Goal: Learn about a topic

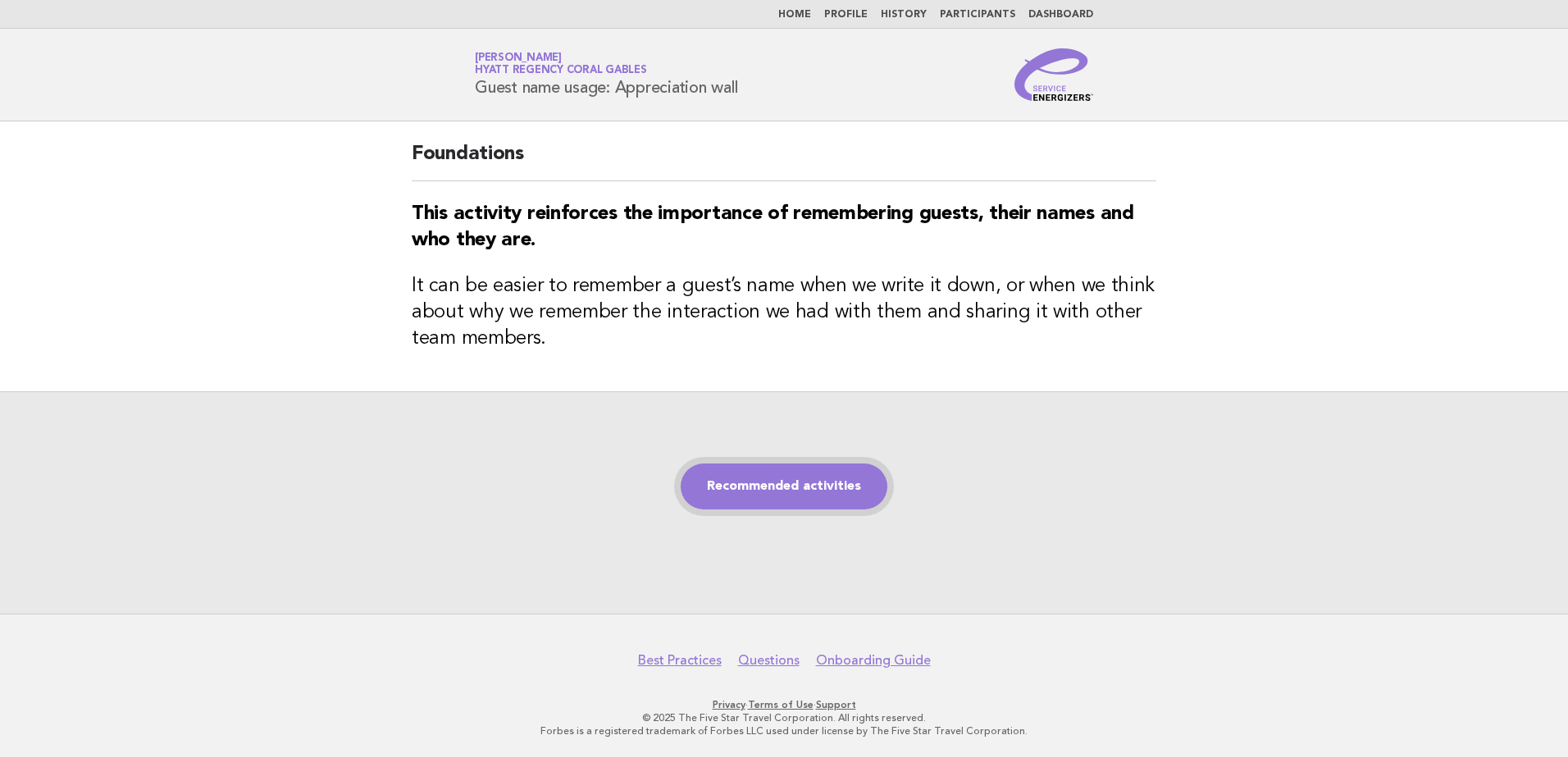
click at [846, 488] on link "Recommended activities" at bounding box center [784, 486] width 207 height 46
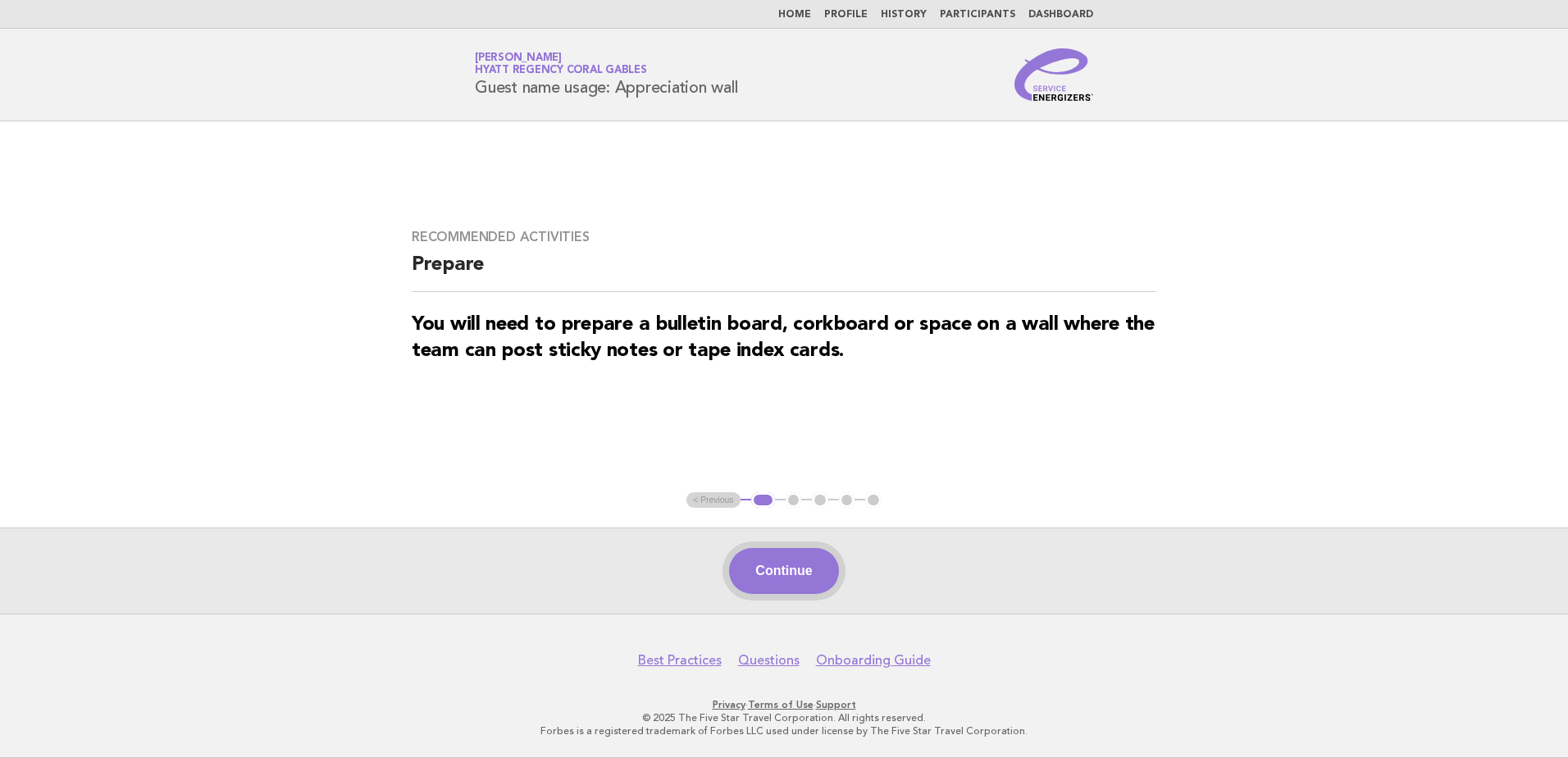
click at [816, 558] on button "Continue" at bounding box center [783, 570] width 109 height 46
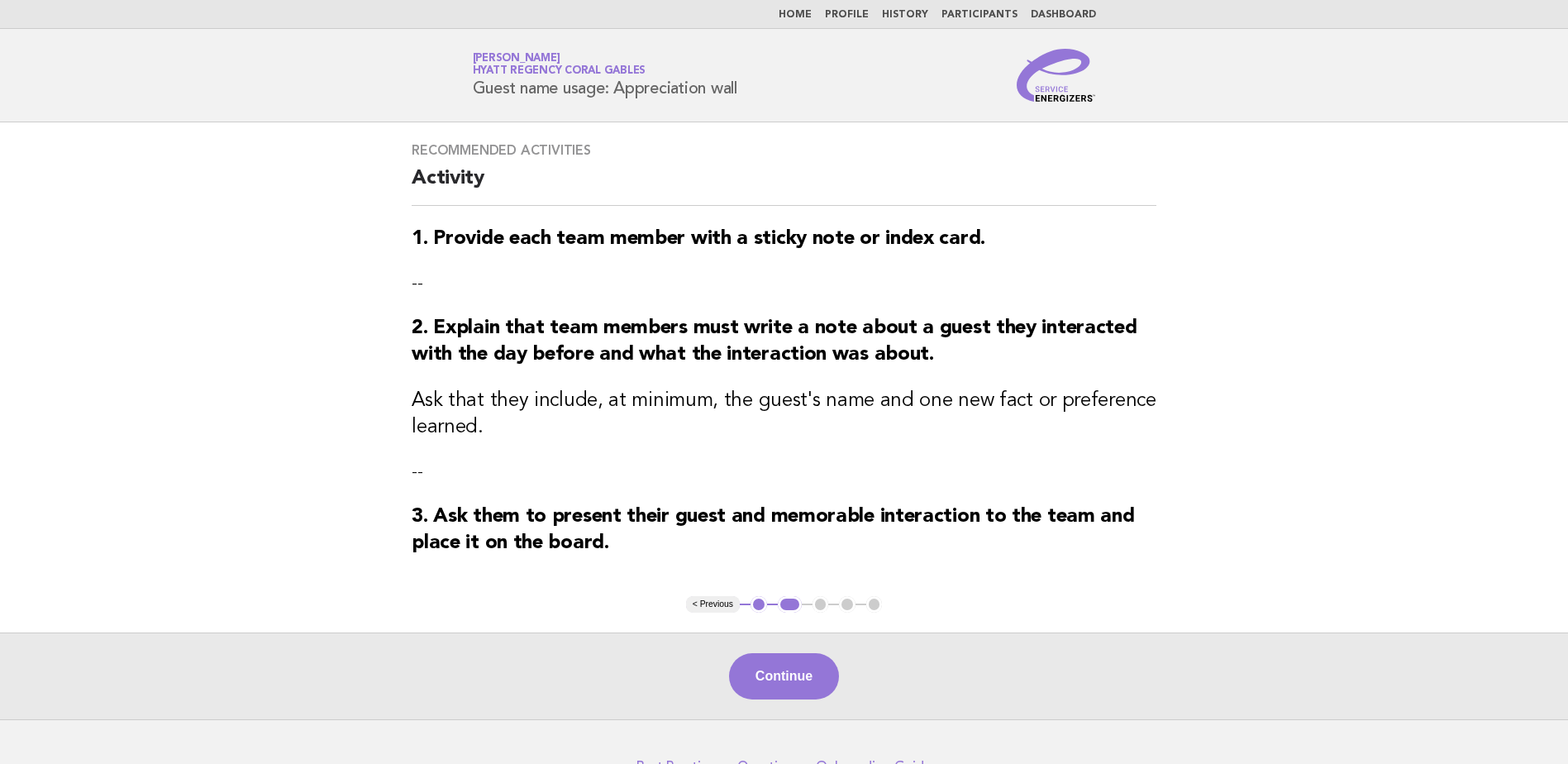
click at [784, 676] on button "Continue" at bounding box center [784, 676] width 110 height 46
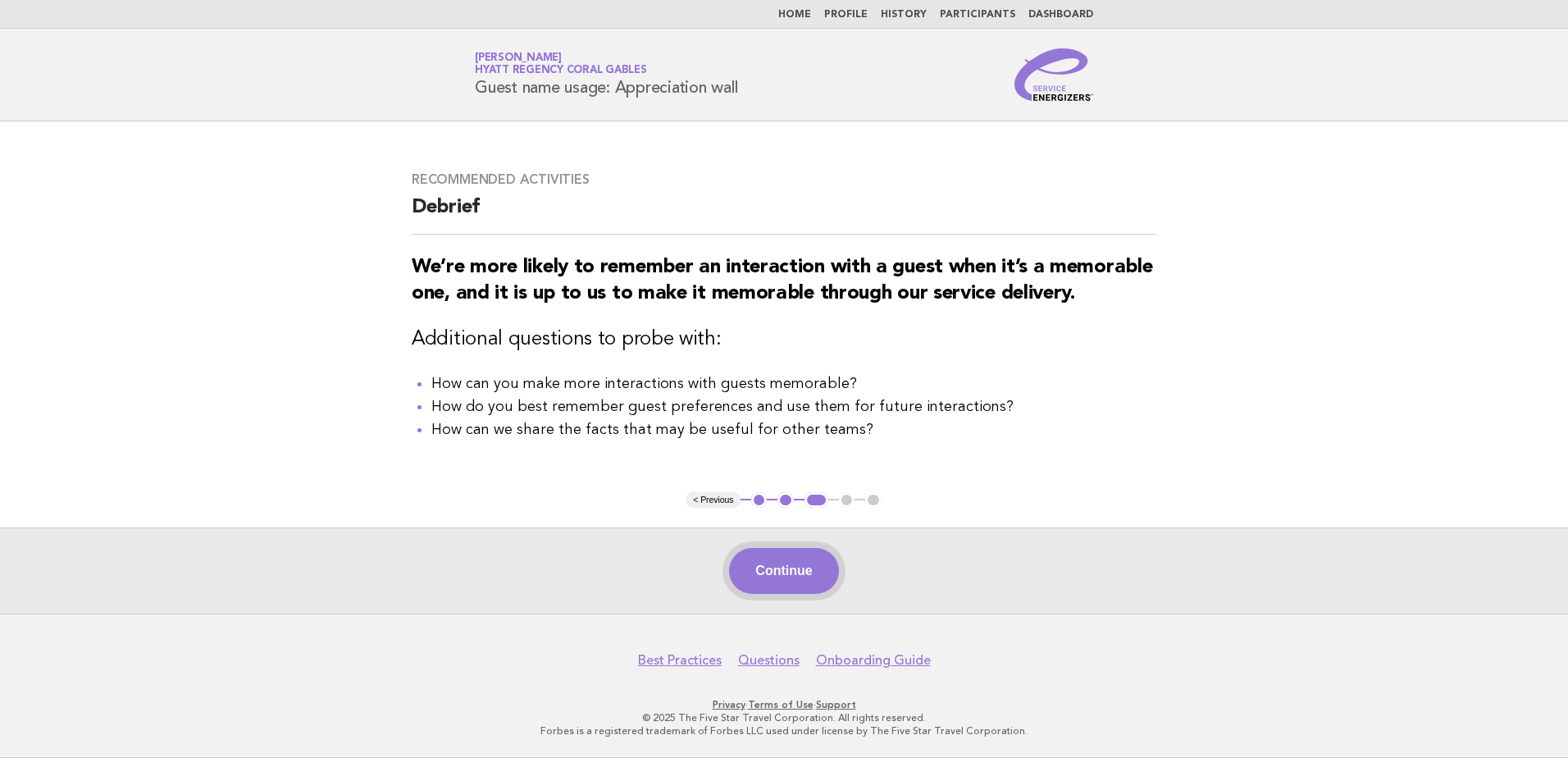
click at [809, 567] on button "Continue" at bounding box center [783, 570] width 109 height 46
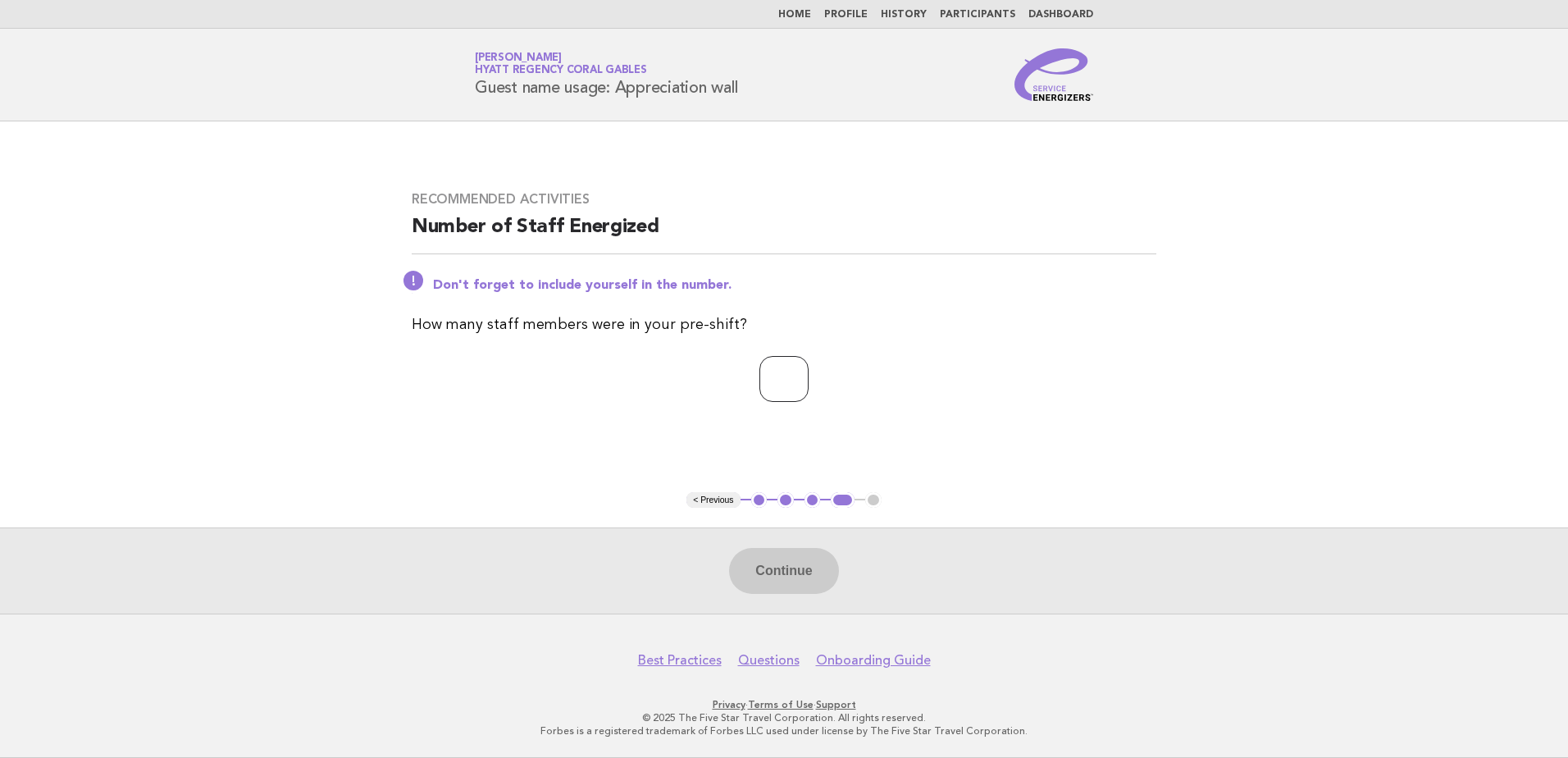
click at [808, 371] on input "*" at bounding box center [784, 378] width 50 height 46
type input "*"
click at [808, 371] on input "*" at bounding box center [784, 378] width 50 height 46
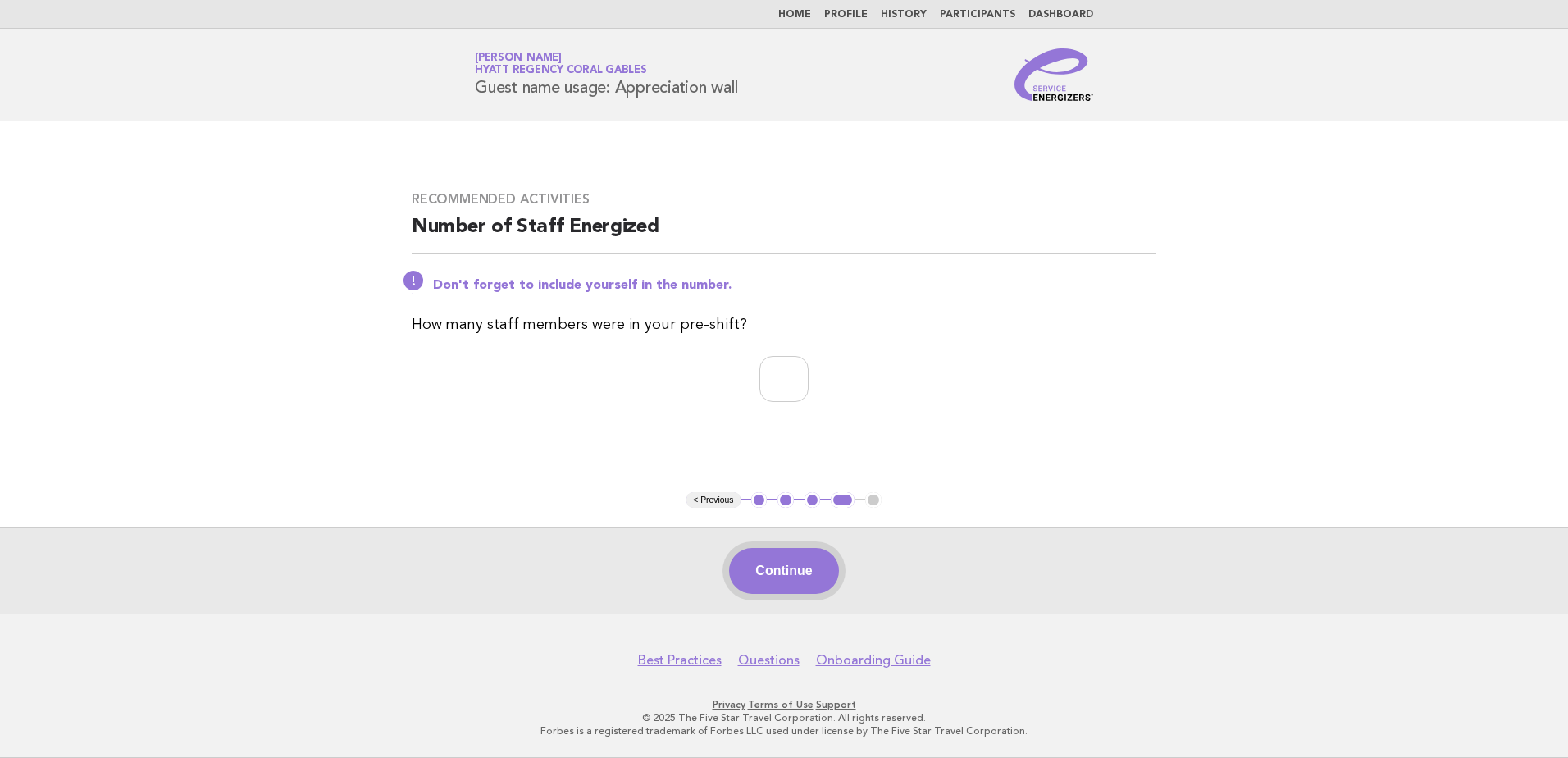
click at [798, 561] on button "Continue" at bounding box center [783, 570] width 109 height 46
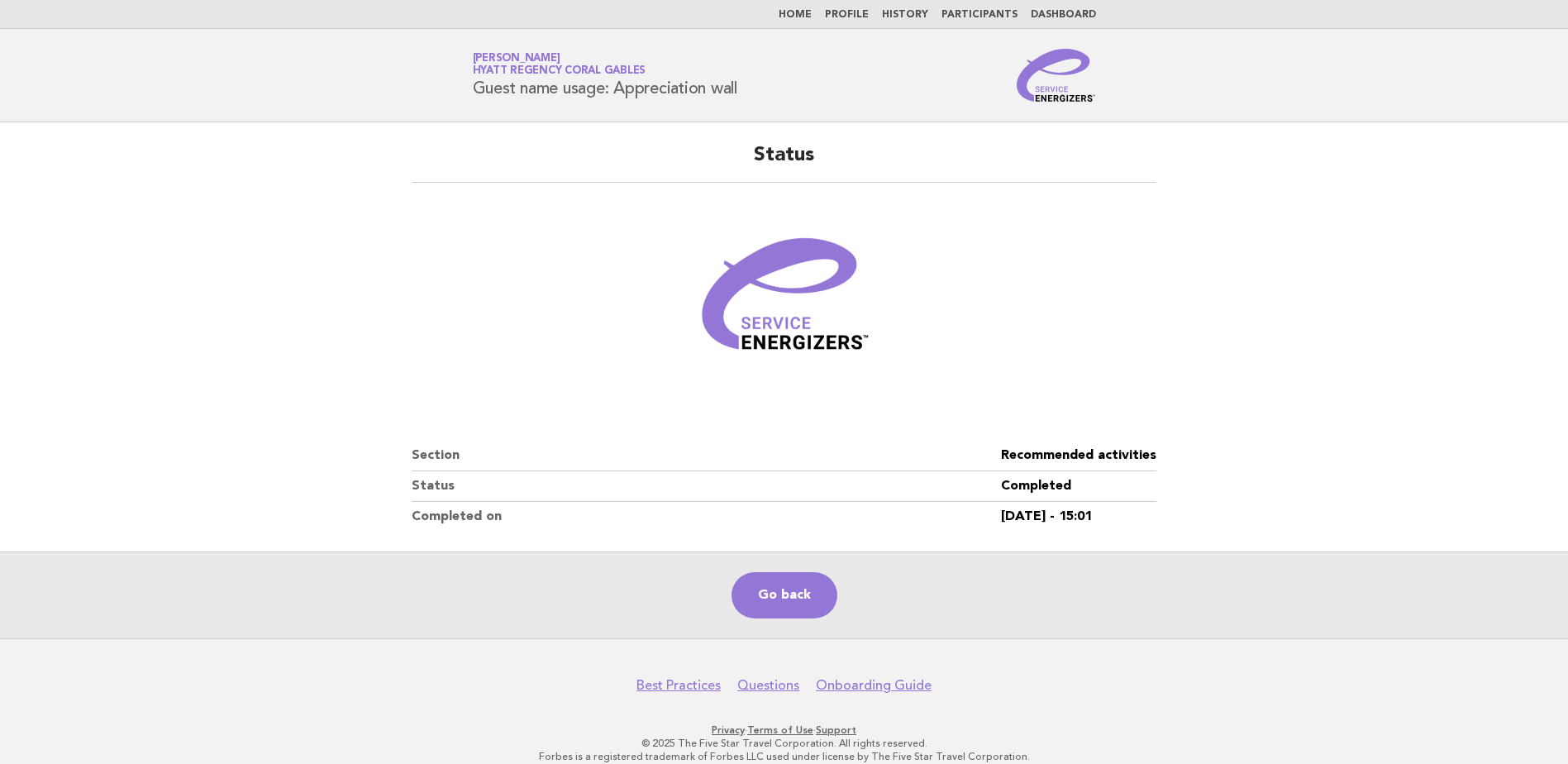
click at [808, 16] on link "Home" at bounding box center [795, 15] width 33 height 10
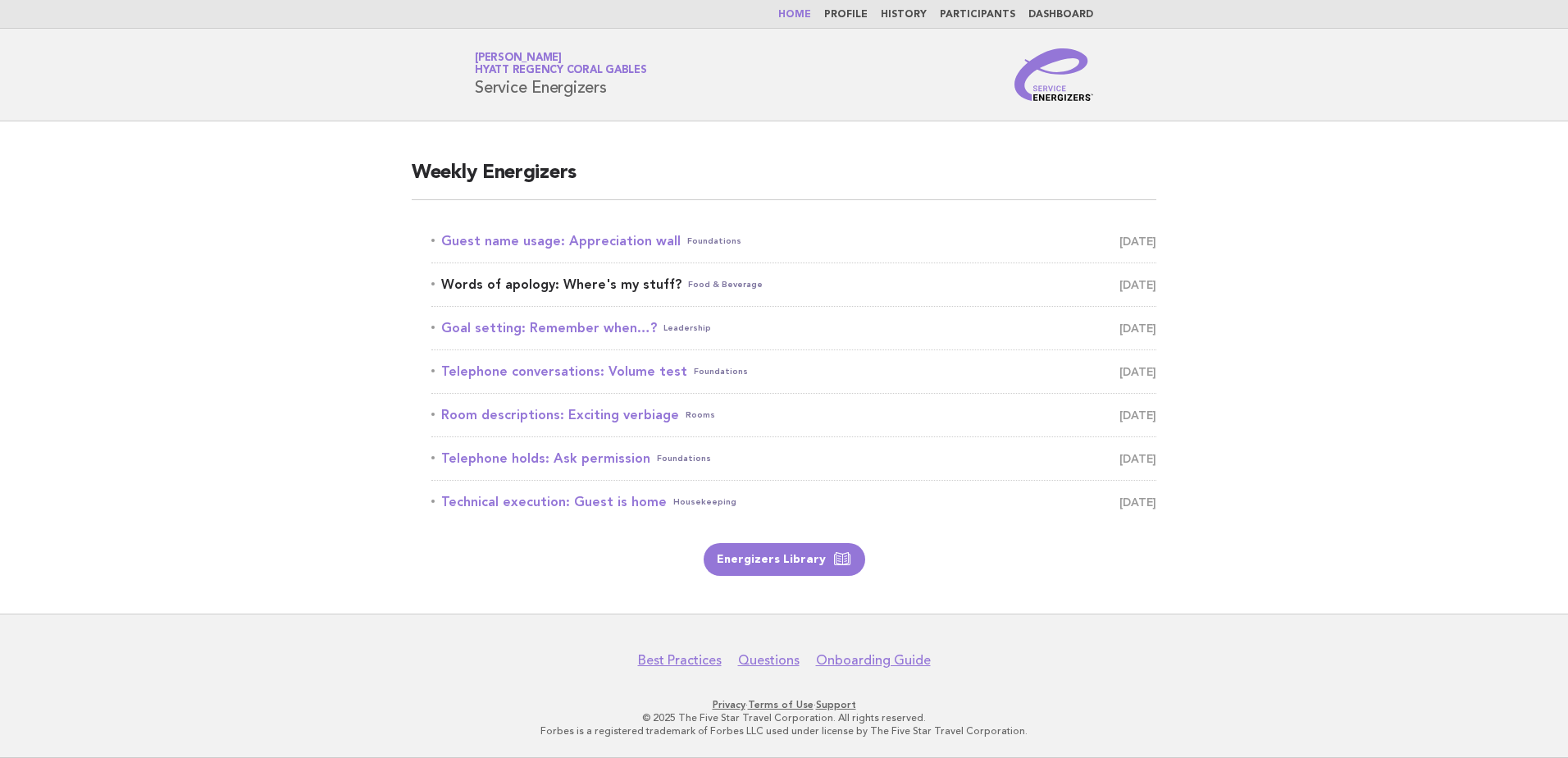
click at [633, 287] on link "Words of apology: Where's my stuff? Food & Beverage [DATE]" at bounding box center [794, 285] width 725 height 23
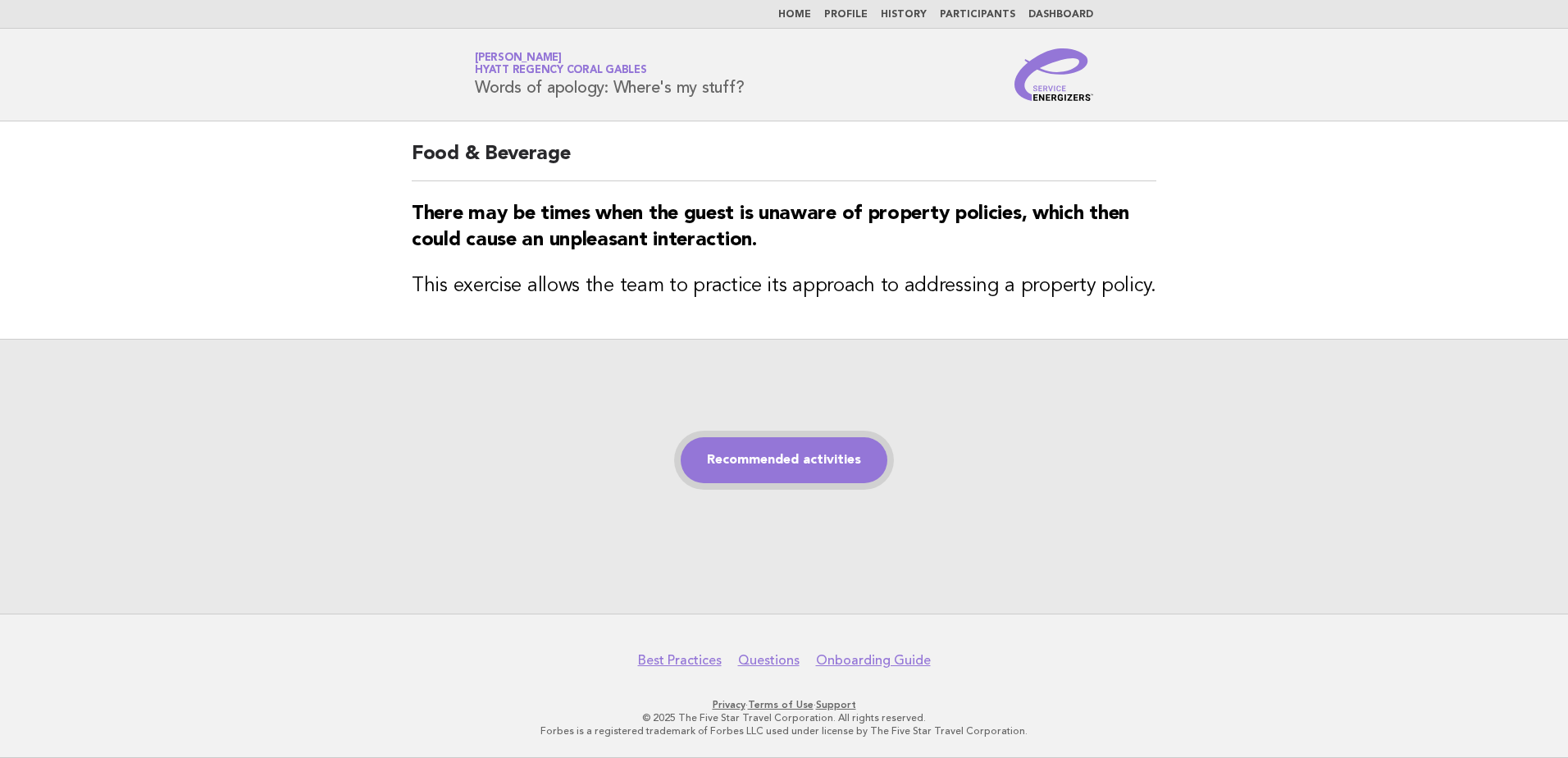
click at [829, 461] on link "Recommended activities" at bounding box center [784, 460] width 207 height 46
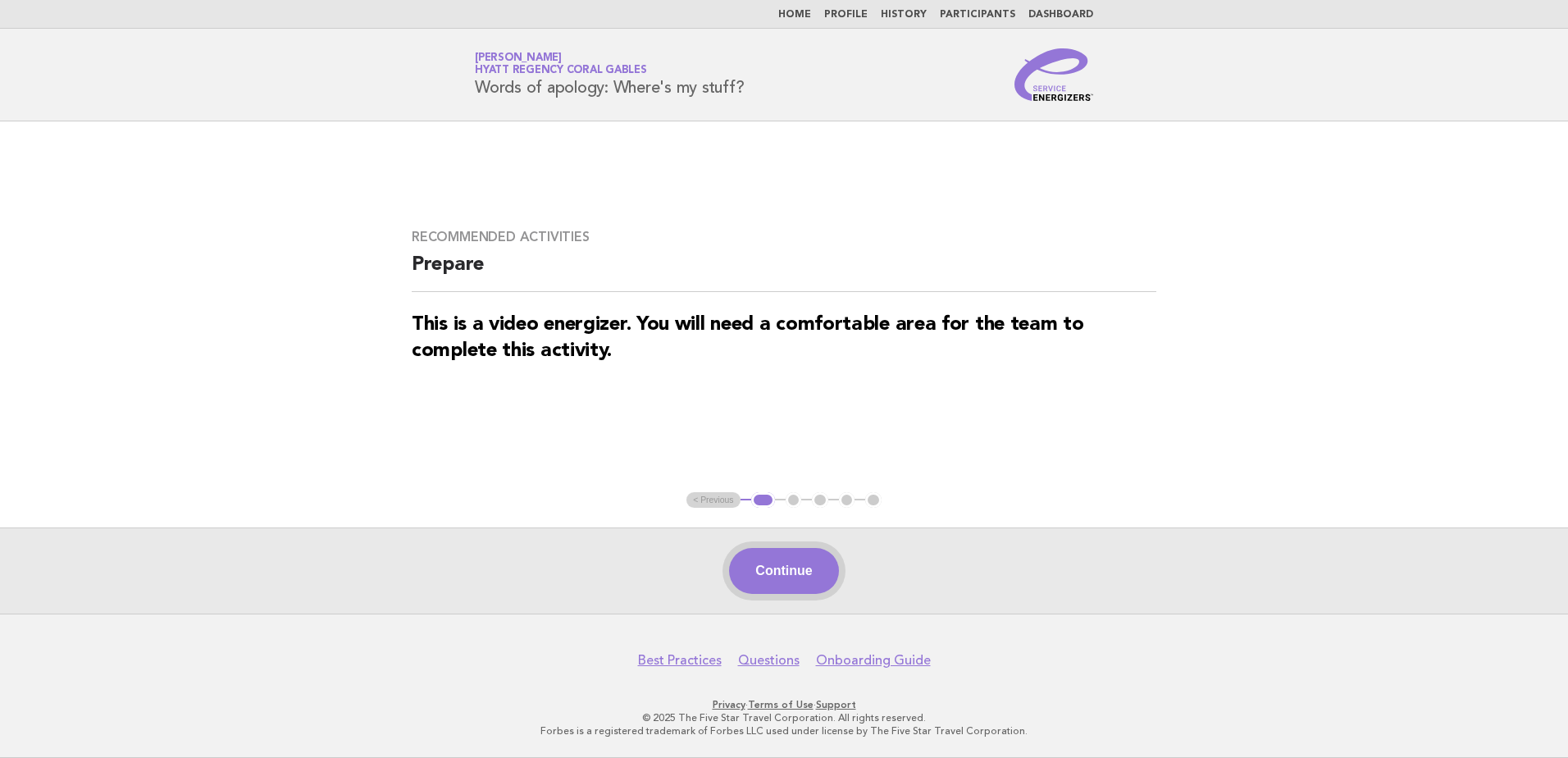
click at [802, 574] on button "Continue" at bounding box center [783, 570] width 109 height 46
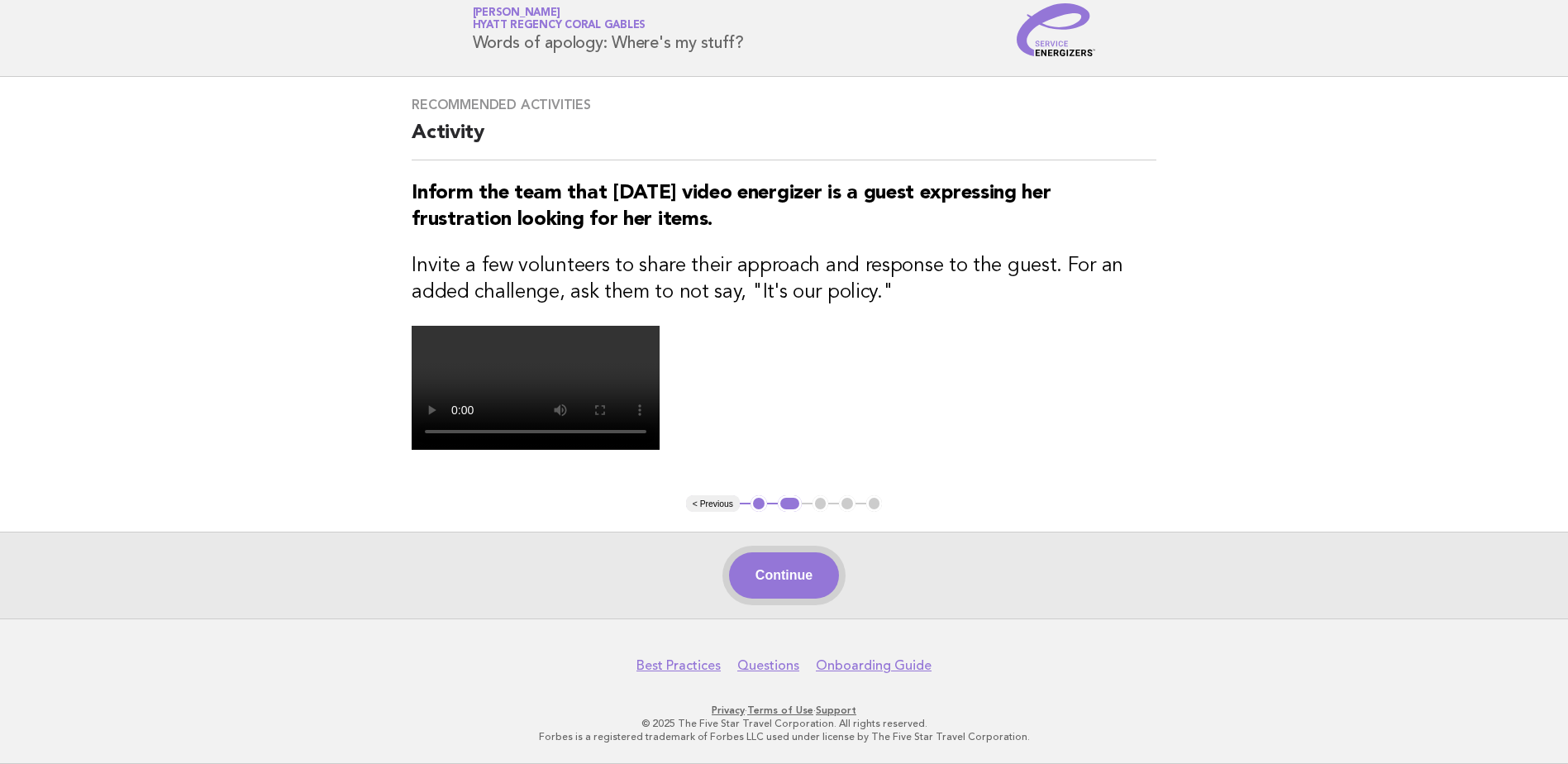
click at [795, 593] on button "Continue" at bounding box center [784, 575] width 110 height 46
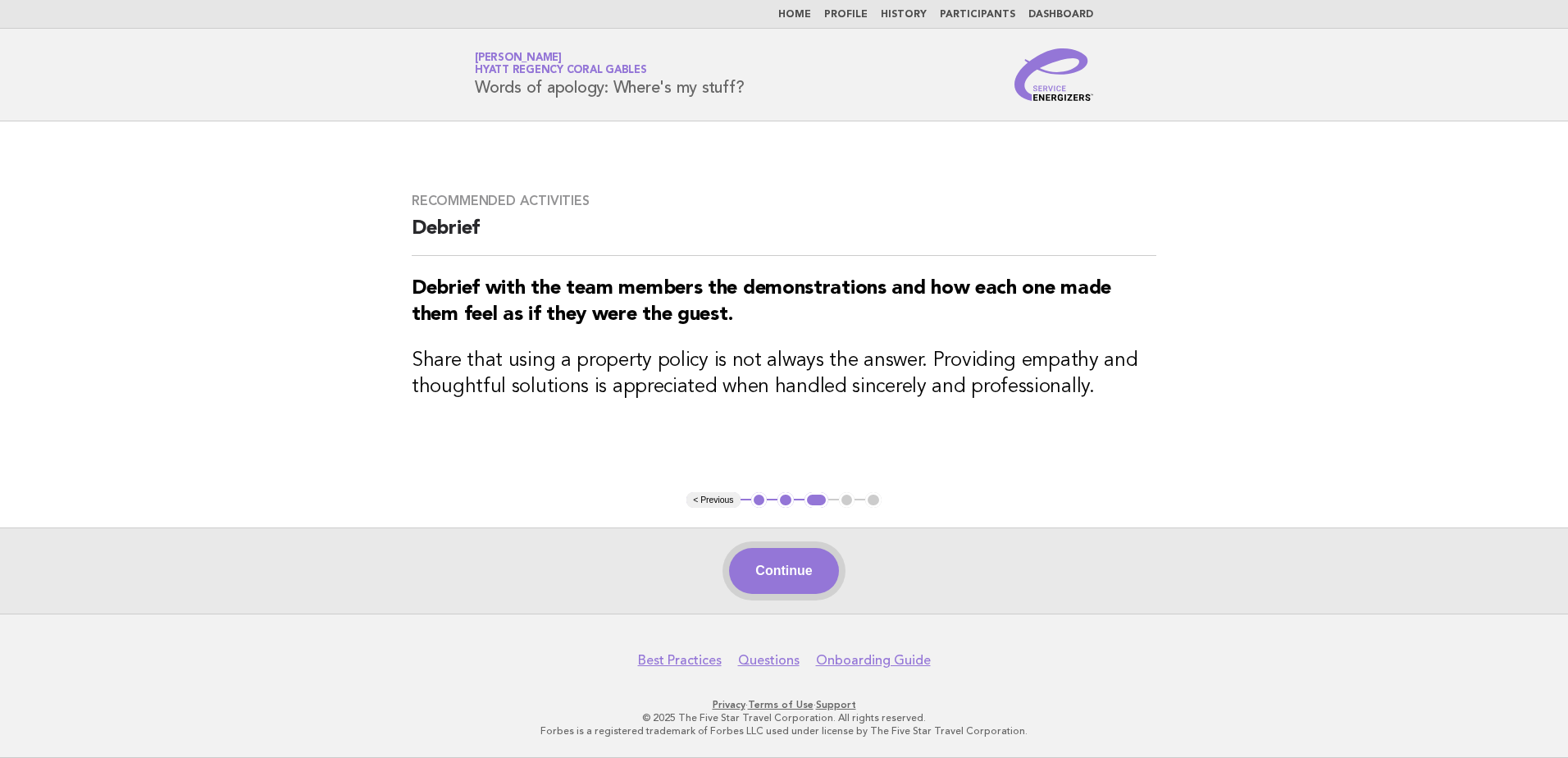
click at [802, 566] on button "Continue" at bounding box center [783, 570] width 109 height 46
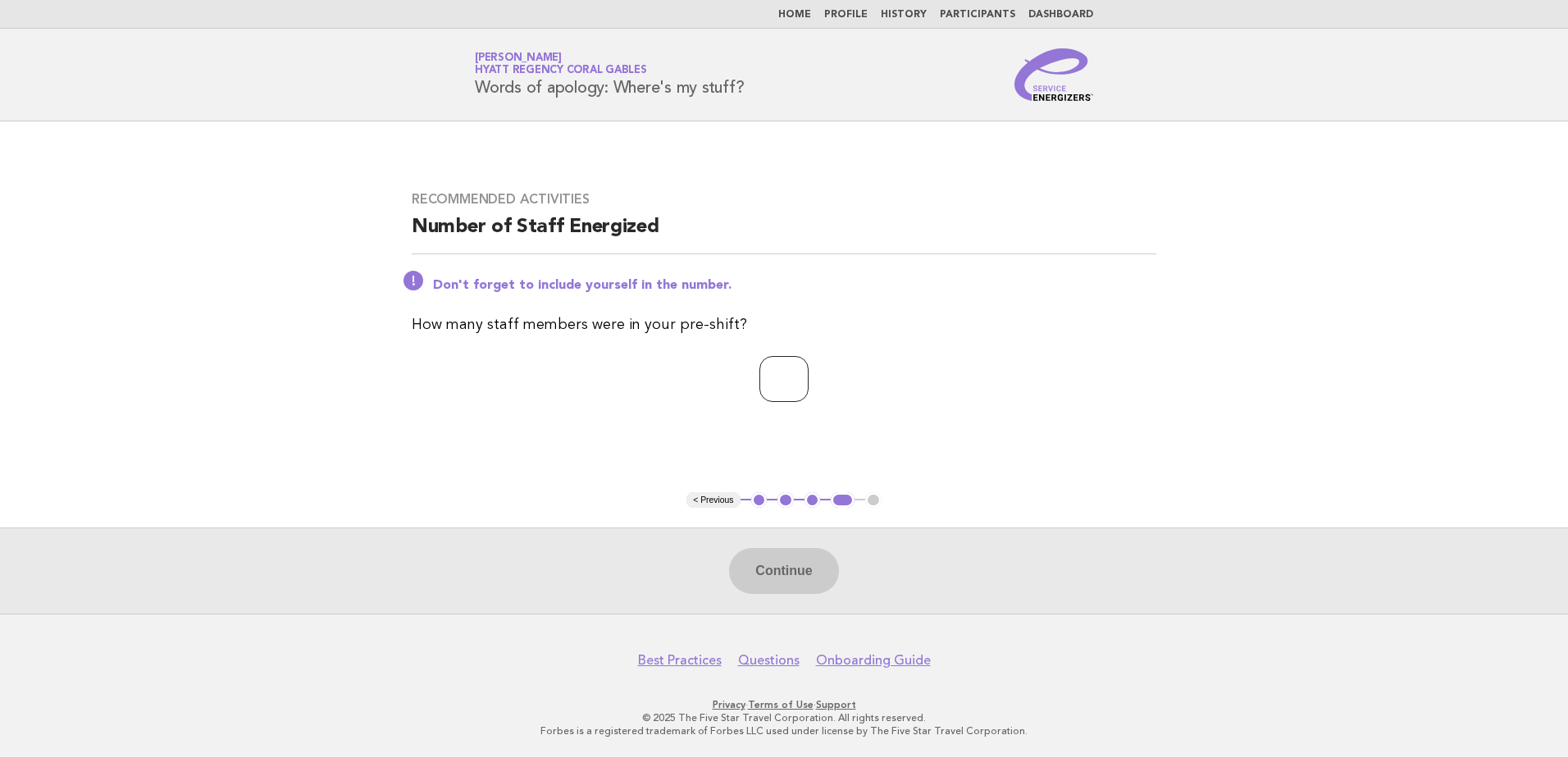
click at [808, 376] on input "*" at bounding box center [784, 378] width 50 height 46
type input "*"
click at [808, 376] on input "*" at bounding box center [784, 378] width 50 height 46
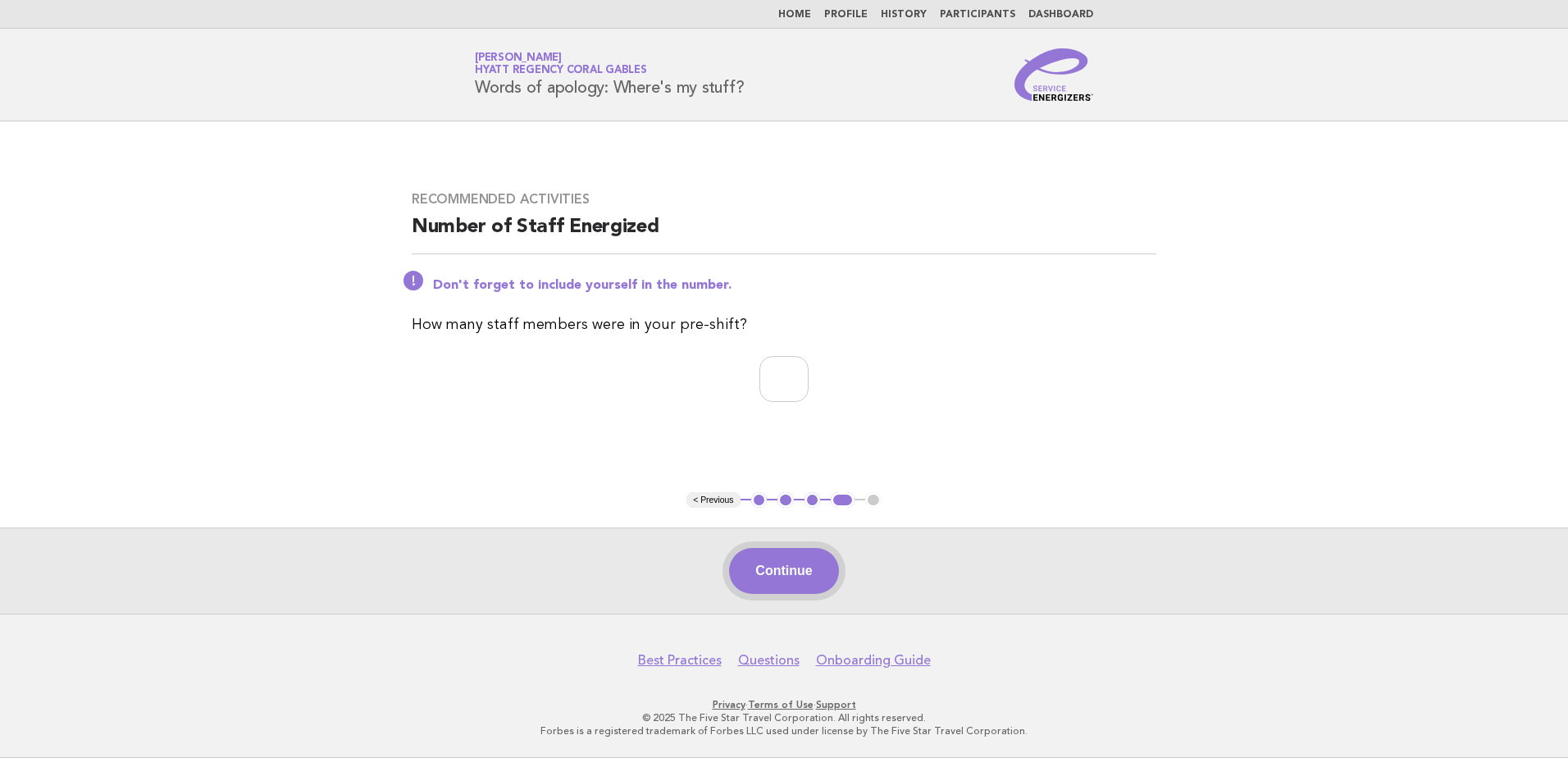
click at [798, 568] on button "Continue" at bounding box center [783, 570] width 109 height 46
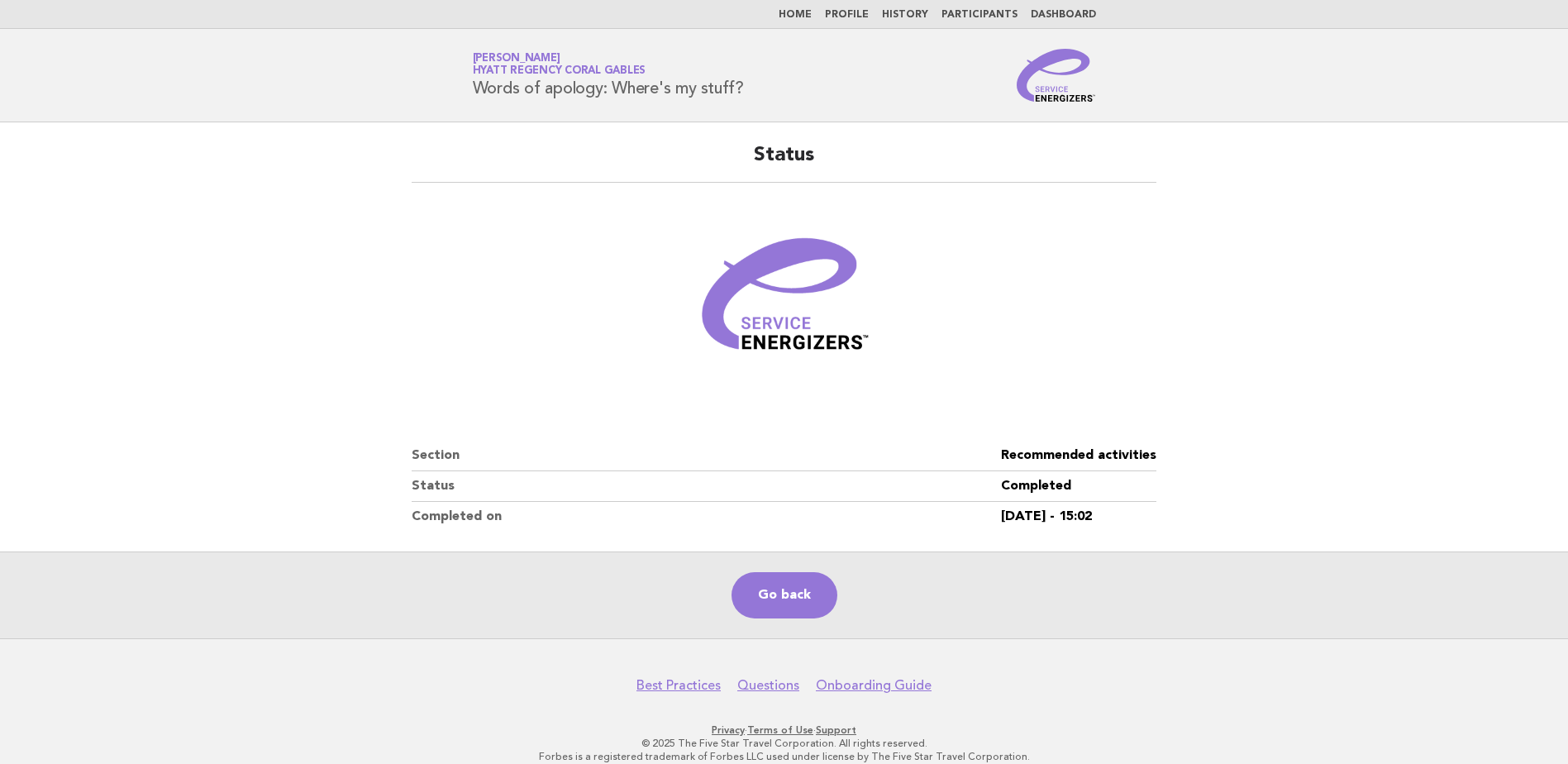
click at [807, 13] on link "Home" at bounding box center [795, 15] width 33 height 10
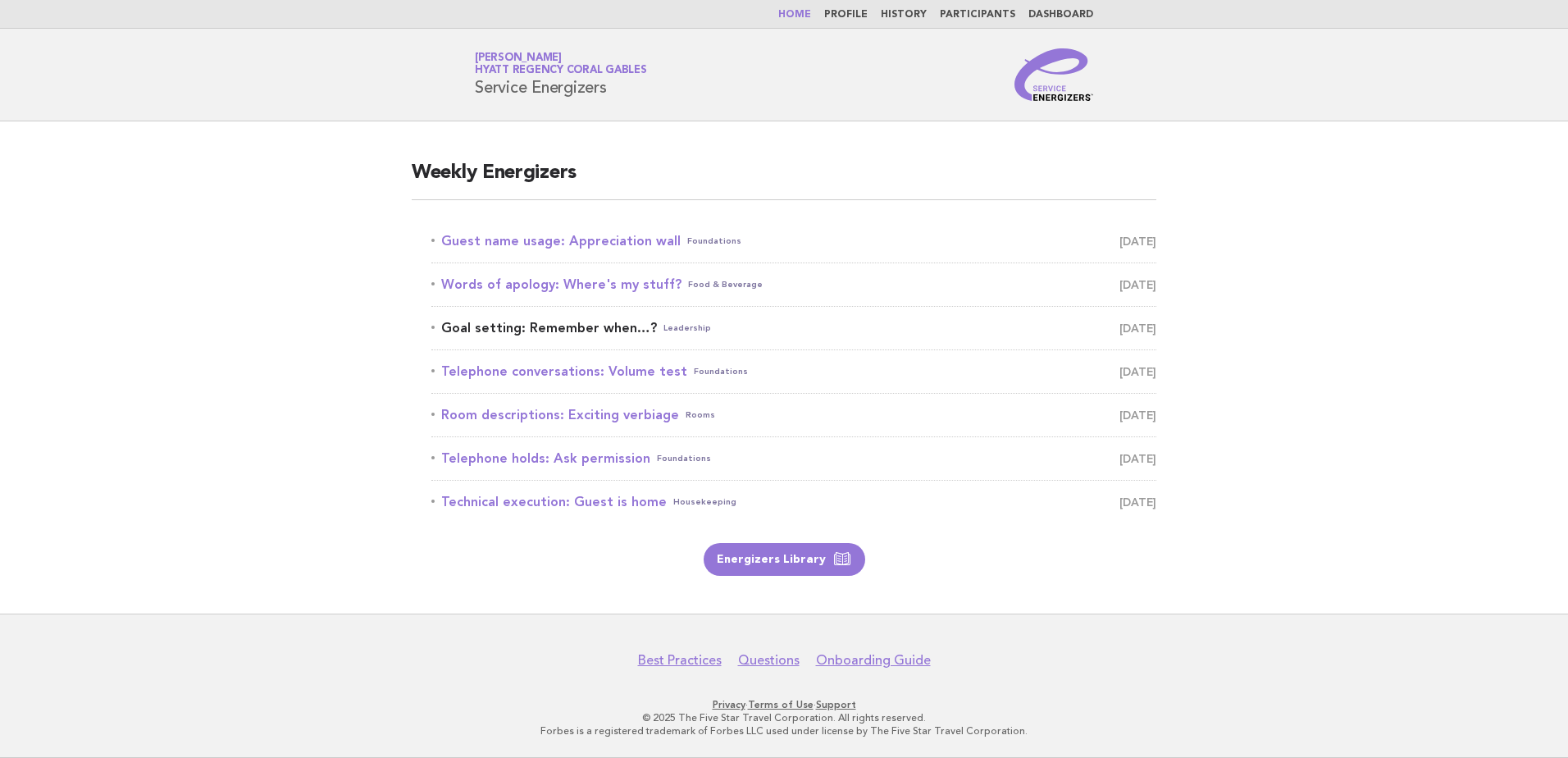
click at [594, 325] on link "Goal setting: Remember when…? Leadership October 4" at bounding box center [794, 328] width 725 height 23
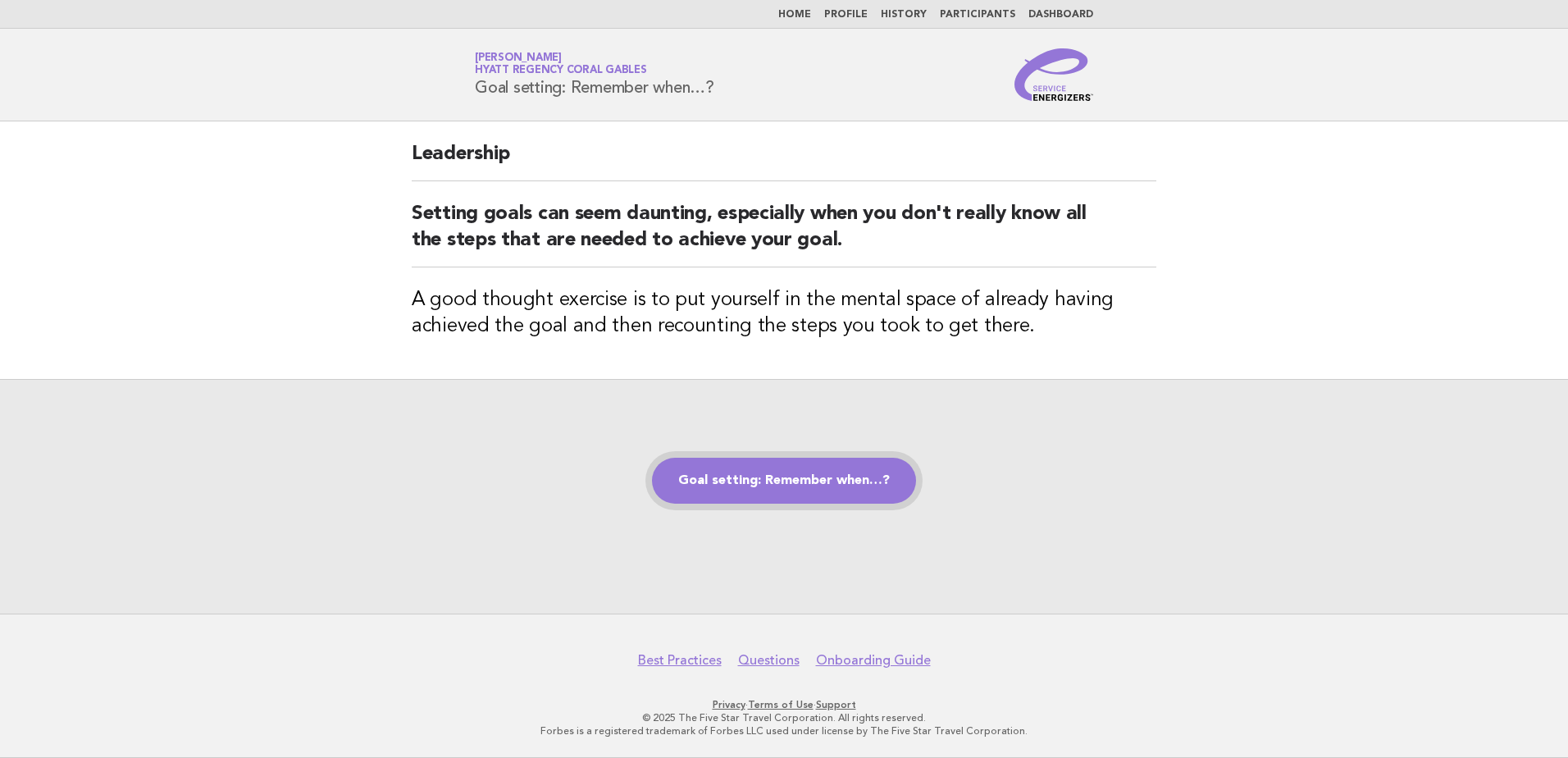
click at [801, 482] on link "Goal setting: Remember when…?" at bounding box center [784, 480] width 264 height 46
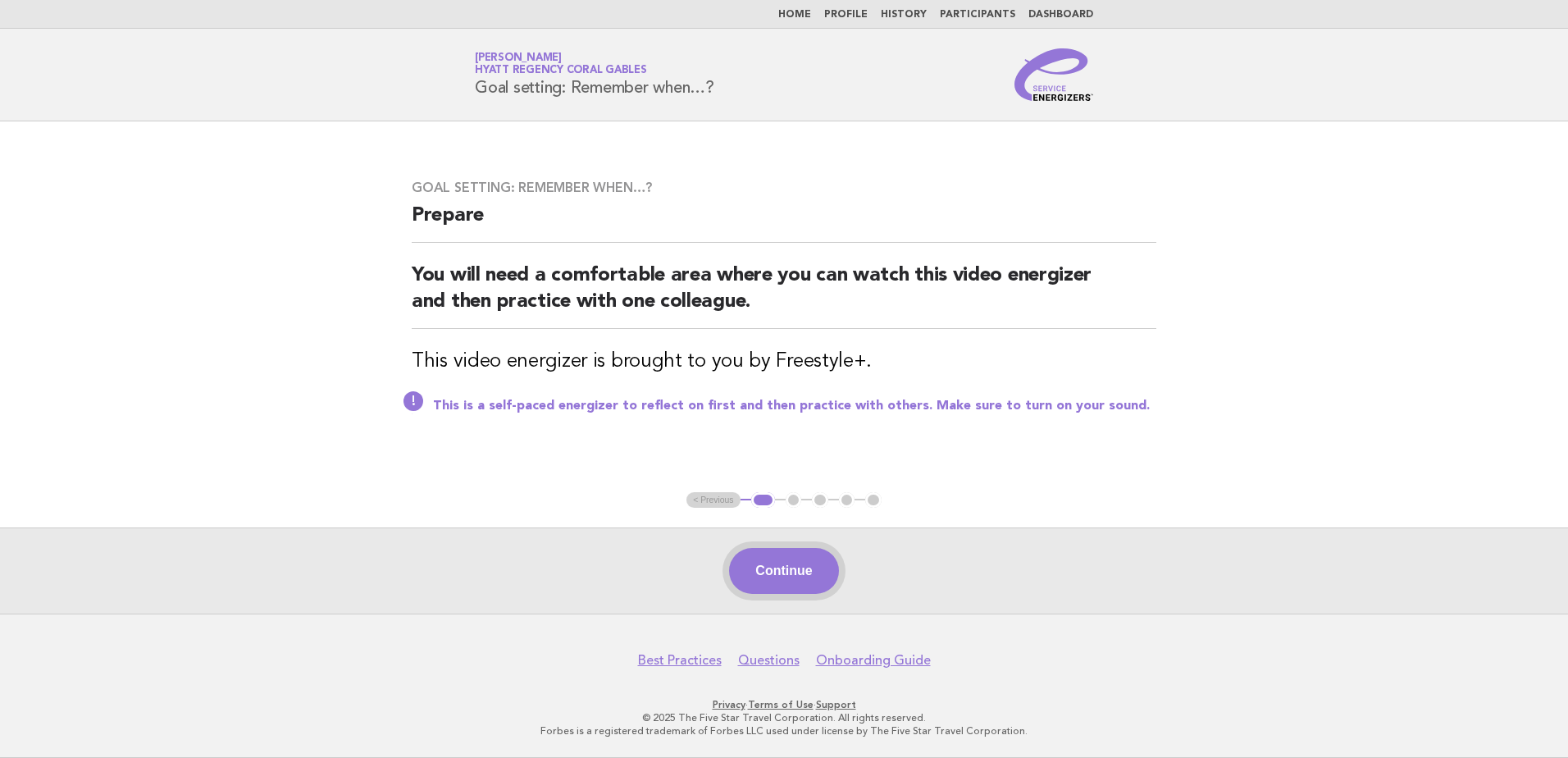
click at [784, 568] on button "Continue" at bounding box center [783, 570] width 109 height 46
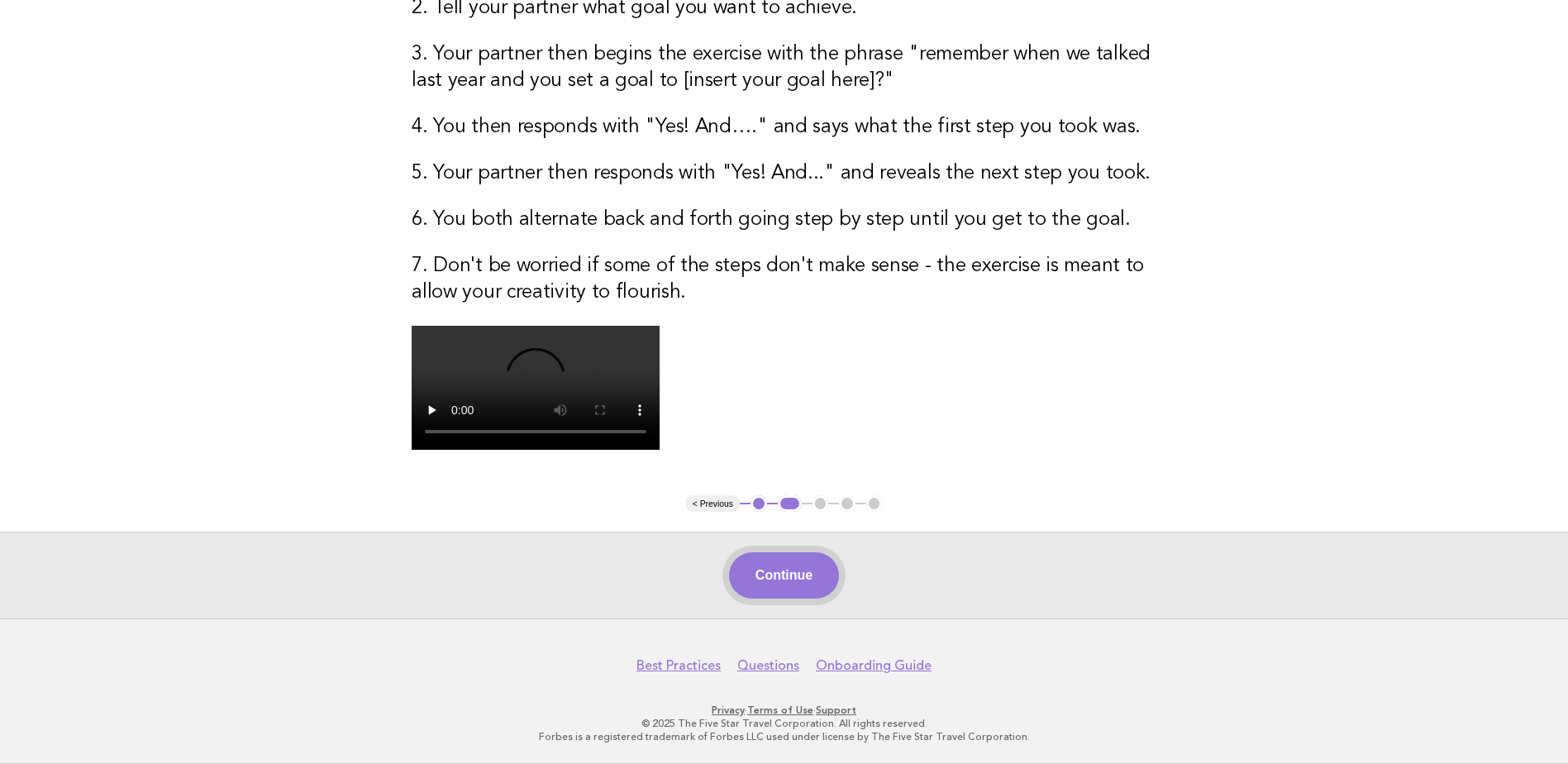
click at [792, 583] on button "Continue" at bounding box center [784, 575] width 110 height 46
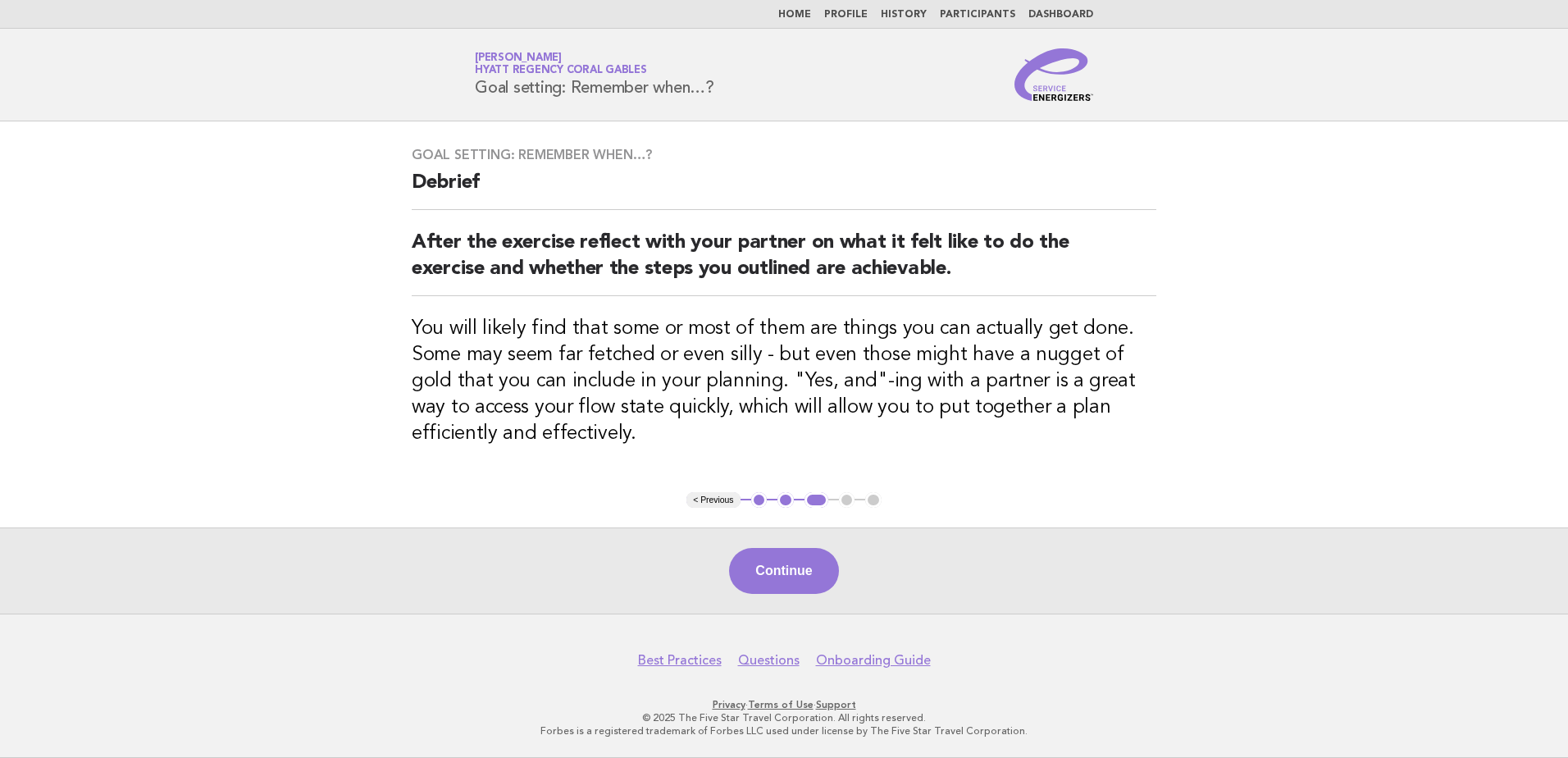
click at [786, 578] on button "Continue" at bounding box center [783, 570] width 109 height 46
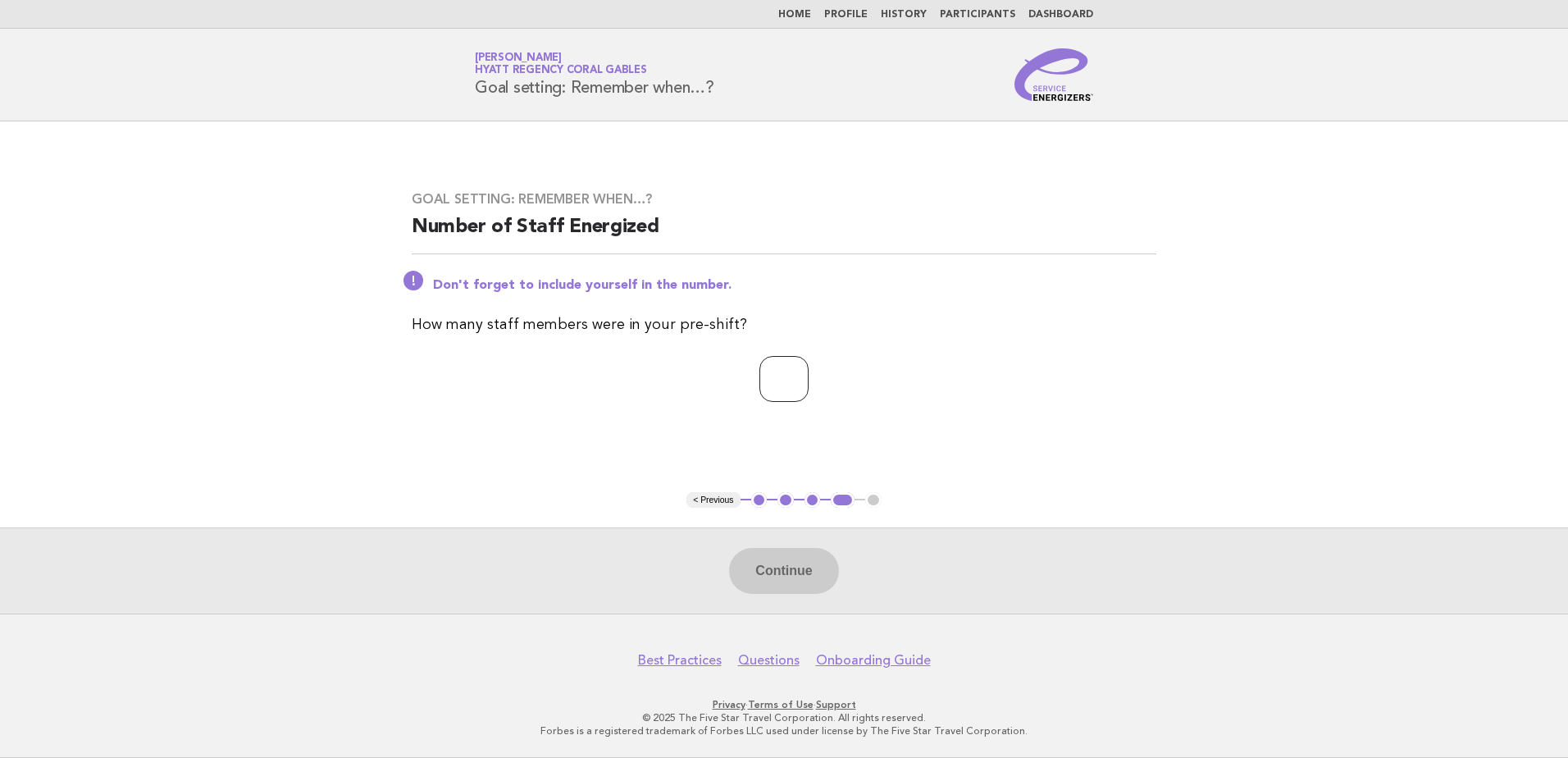
click at [808, 373] on input "*" at bounding box center [784, 378] width 50 height 46
click at [808, 362] on input "*" at bounding box center [784, 378] width 50 height 46
click at [808, 374] on input "*" at bounding box center [784, 378] width 50 height 46
type input "*"
click at [808, 374] on input "*" at bounding box center [784, 378] width 50 height 46
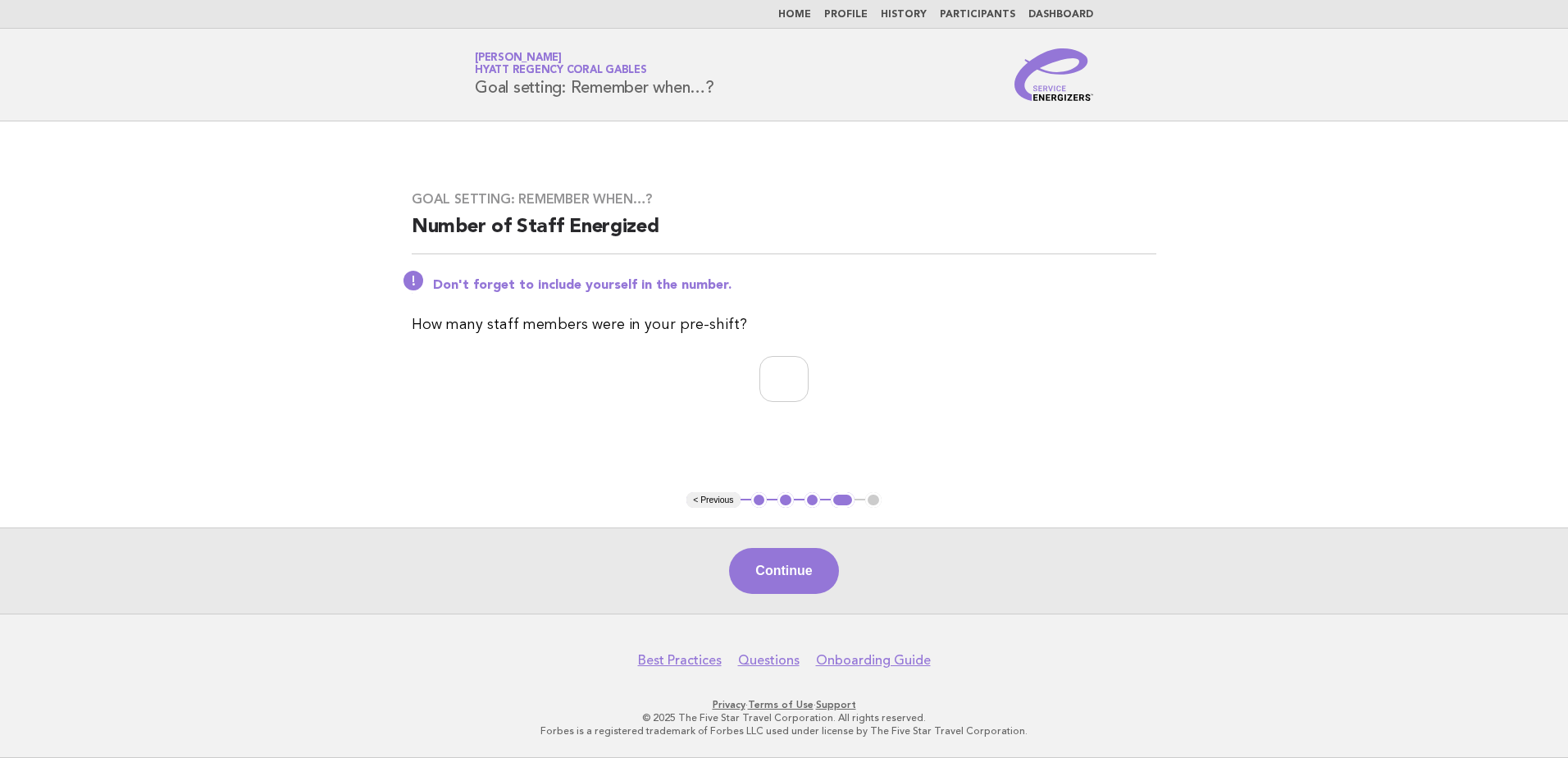
drag, startPoint x: 799, startPoint y: 558, endPoint x: 806, endPoint y: 517, distance: 41.6
click at [800, 559] on button "Continue" at bounding box center [783, 570] width 109 height 46
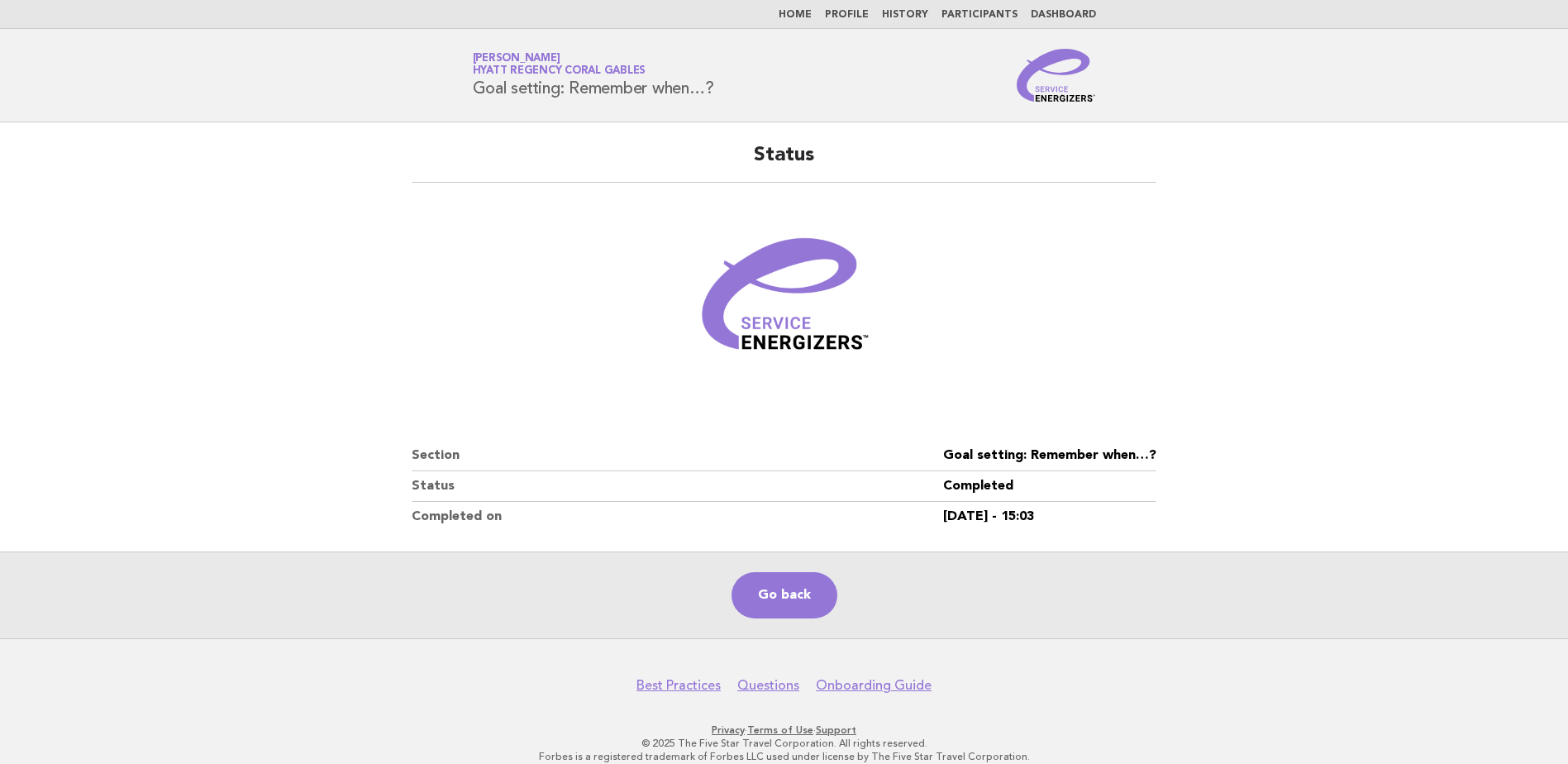
click at [806, 14] on link "Home" at bounding box center [795, 15] width 33 height 10
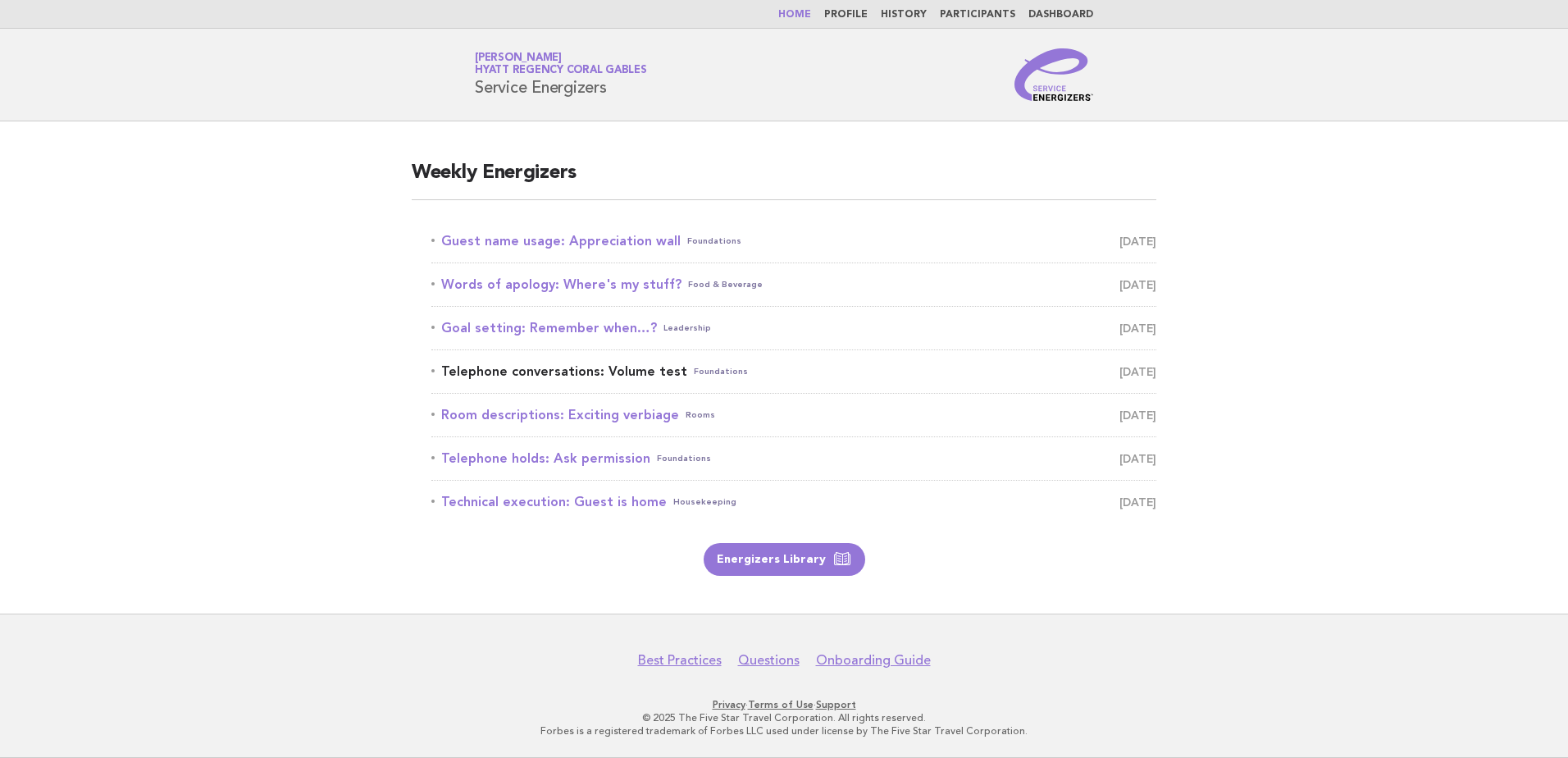
click at [631, 369] on link "Telephone conversations: Volume test Foundations [DATE]" at bounding box center [794, 372] width 725 height 23
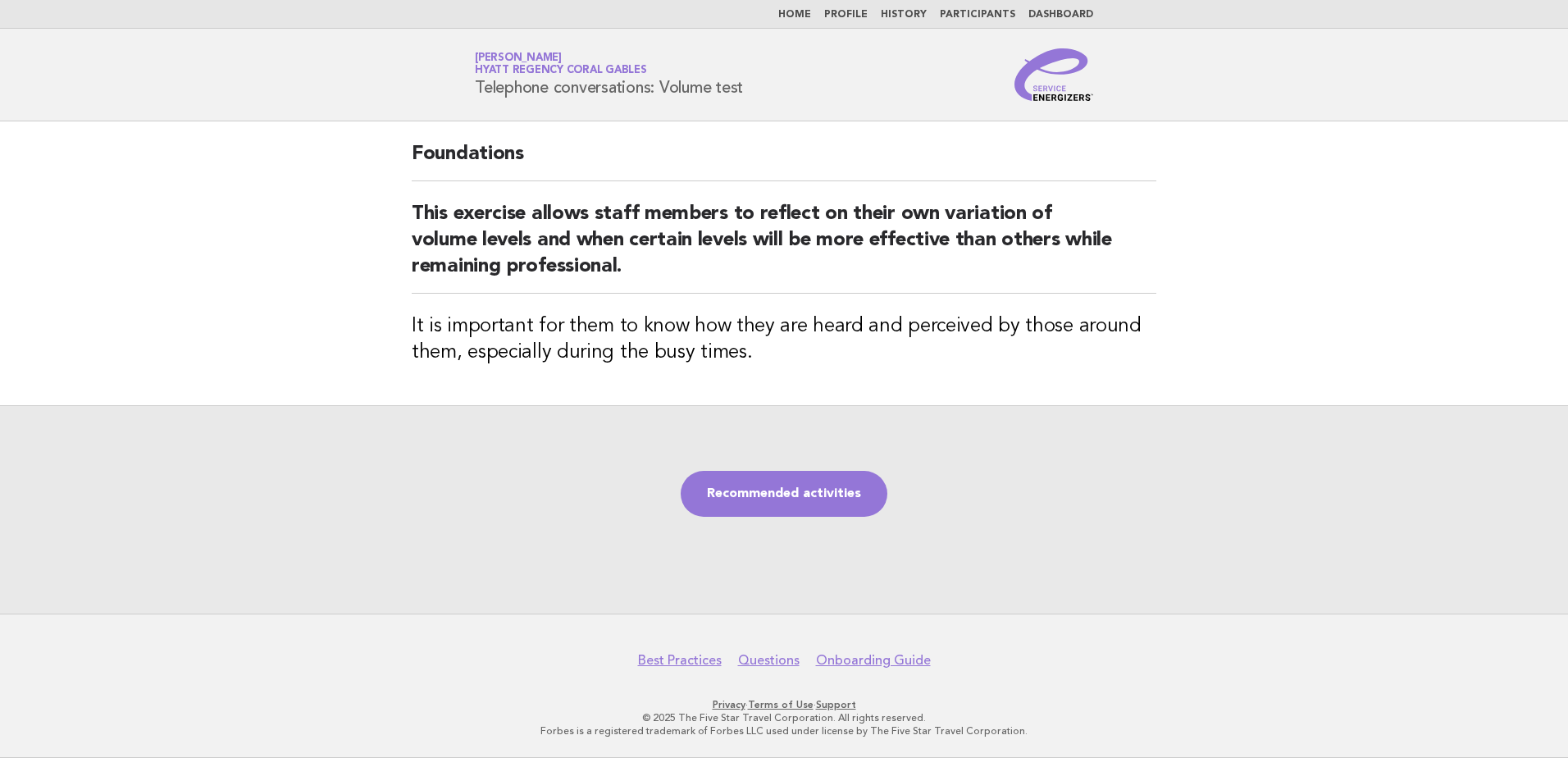
click at [793, 461] on div "Recommended activities" at bounding box center [784, 509] width 1568 height 208
click at [795, 481] on link "Recommended activities" at bounding box center [784, 494] width 207 height 46
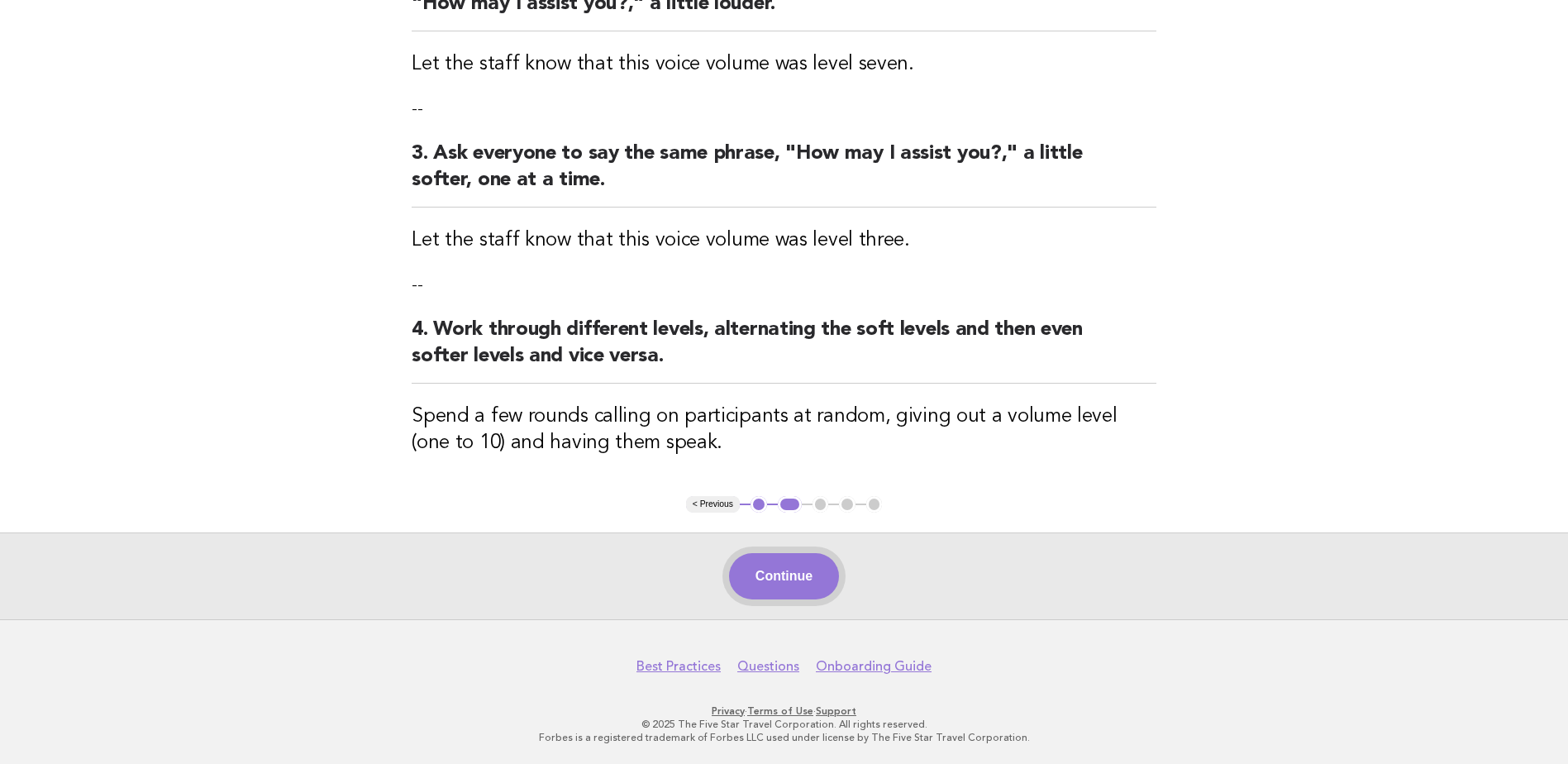
click at [812, 582] on button "Continue" at bounding box center [784, 576] width 110 height 46
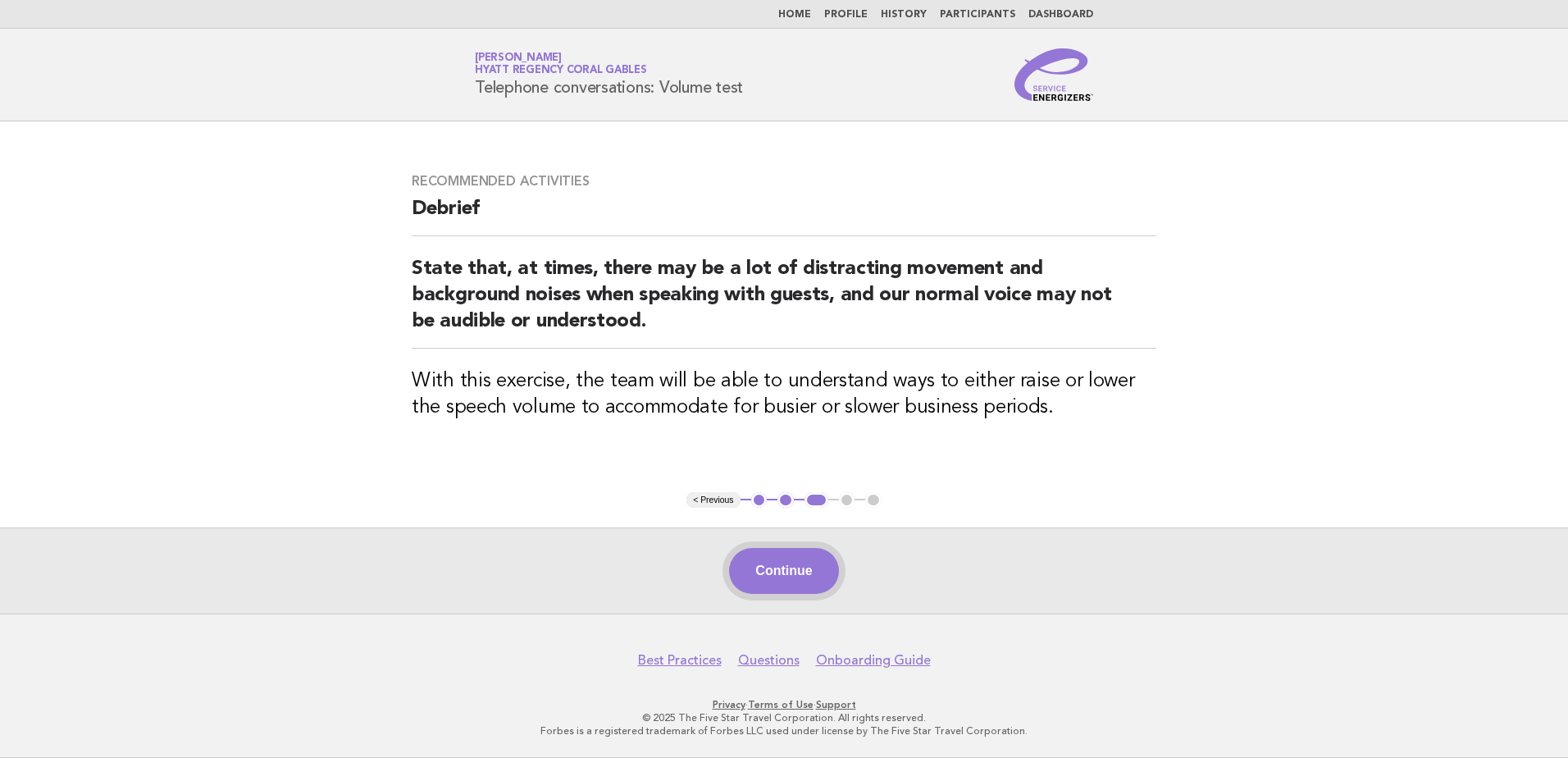
click at [797, 571] on button "Continue" at bounding box center [783, 570] width 109 height 46
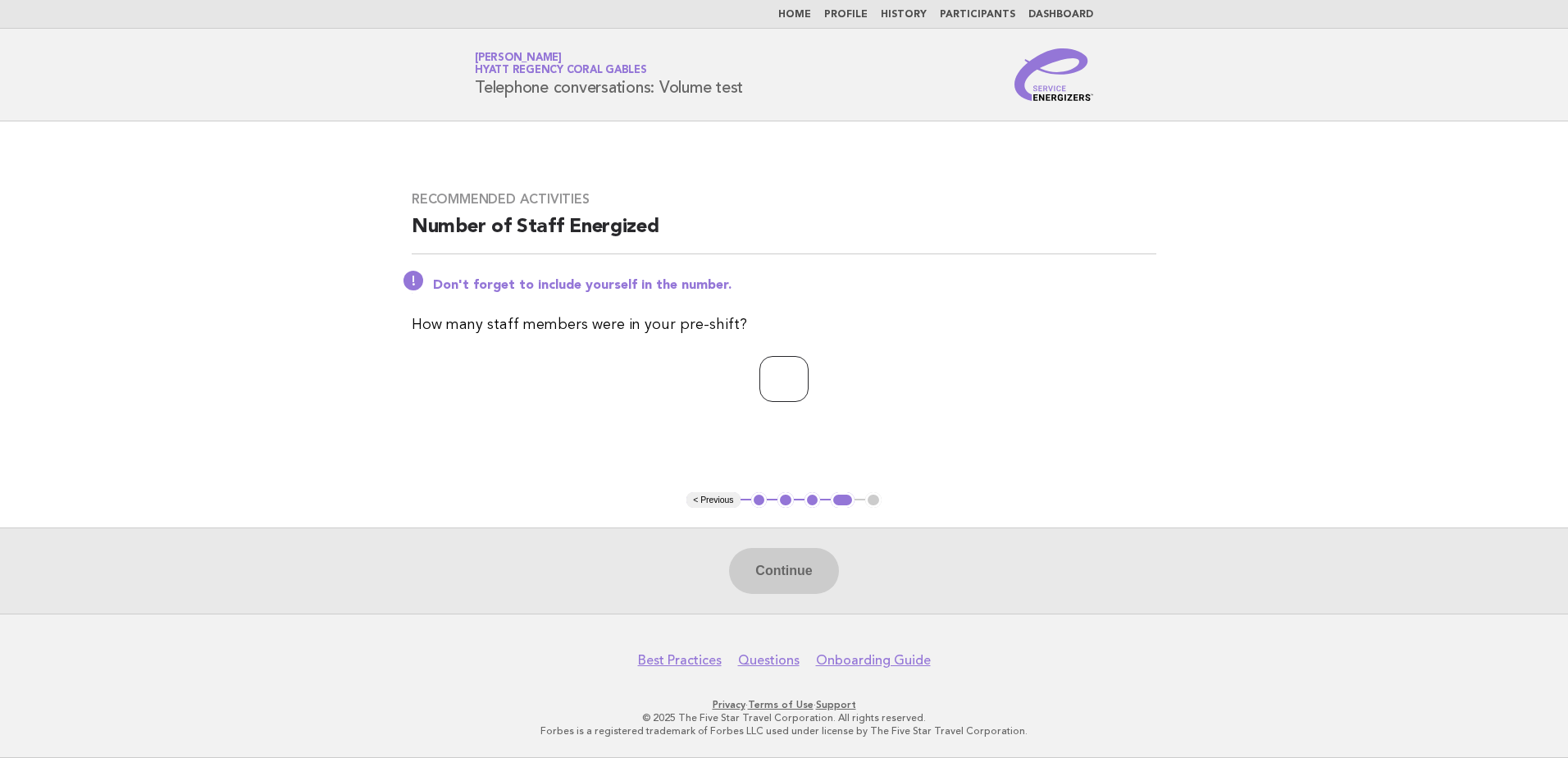
click at [808, 376] on input "*" at bounding box center [784, 378] width 50 height 46
type input "*"
click at [808, 376] on input "*" at bounding box center [784, 378] width 50 height 46
click at [807, 602] on div "Continue" at bounding box center [784, 570] width 1568 height 86
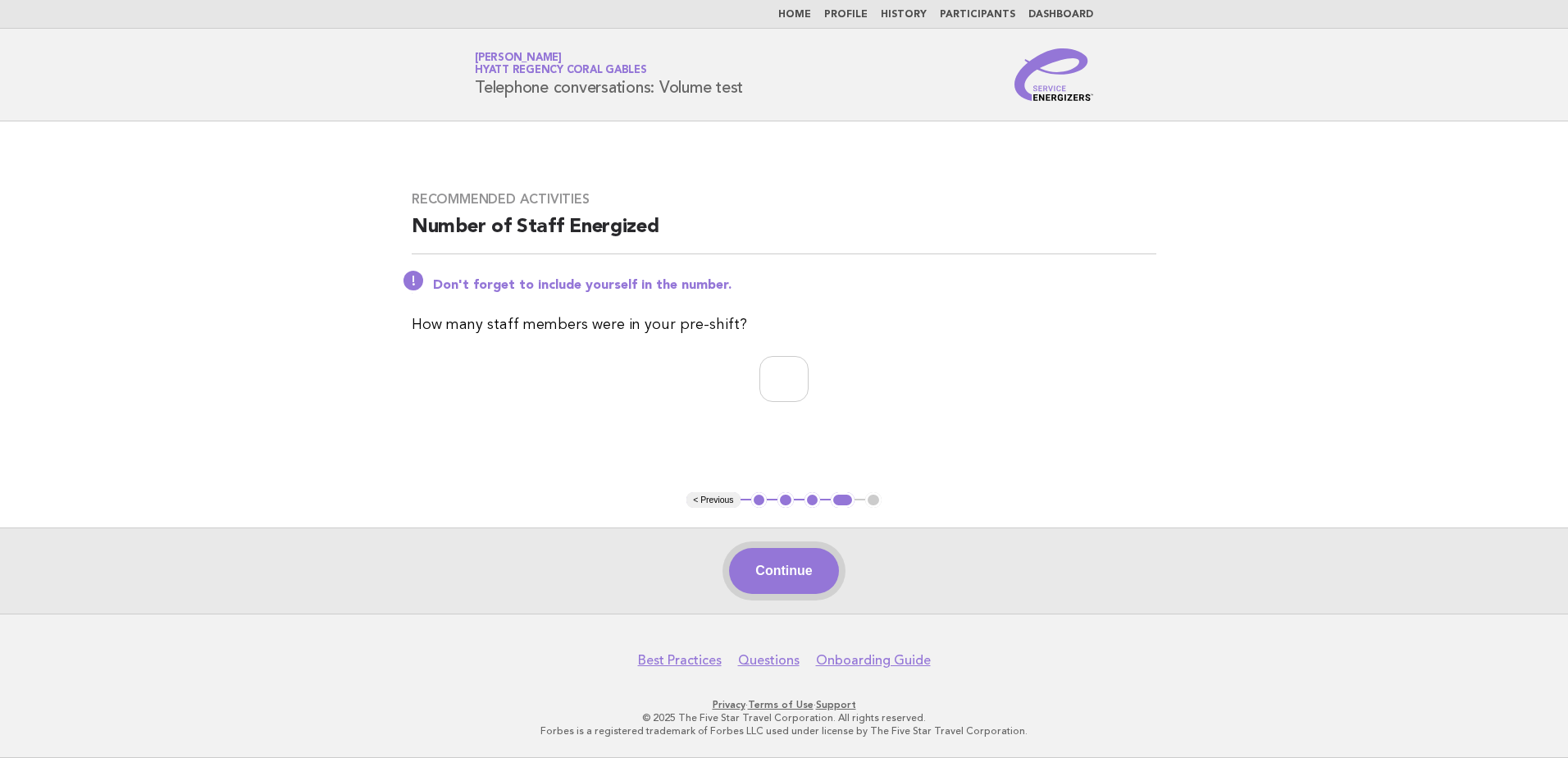
click at [805, 583] on button "Continue" at bounding box center [783, 570] width 109 height 46
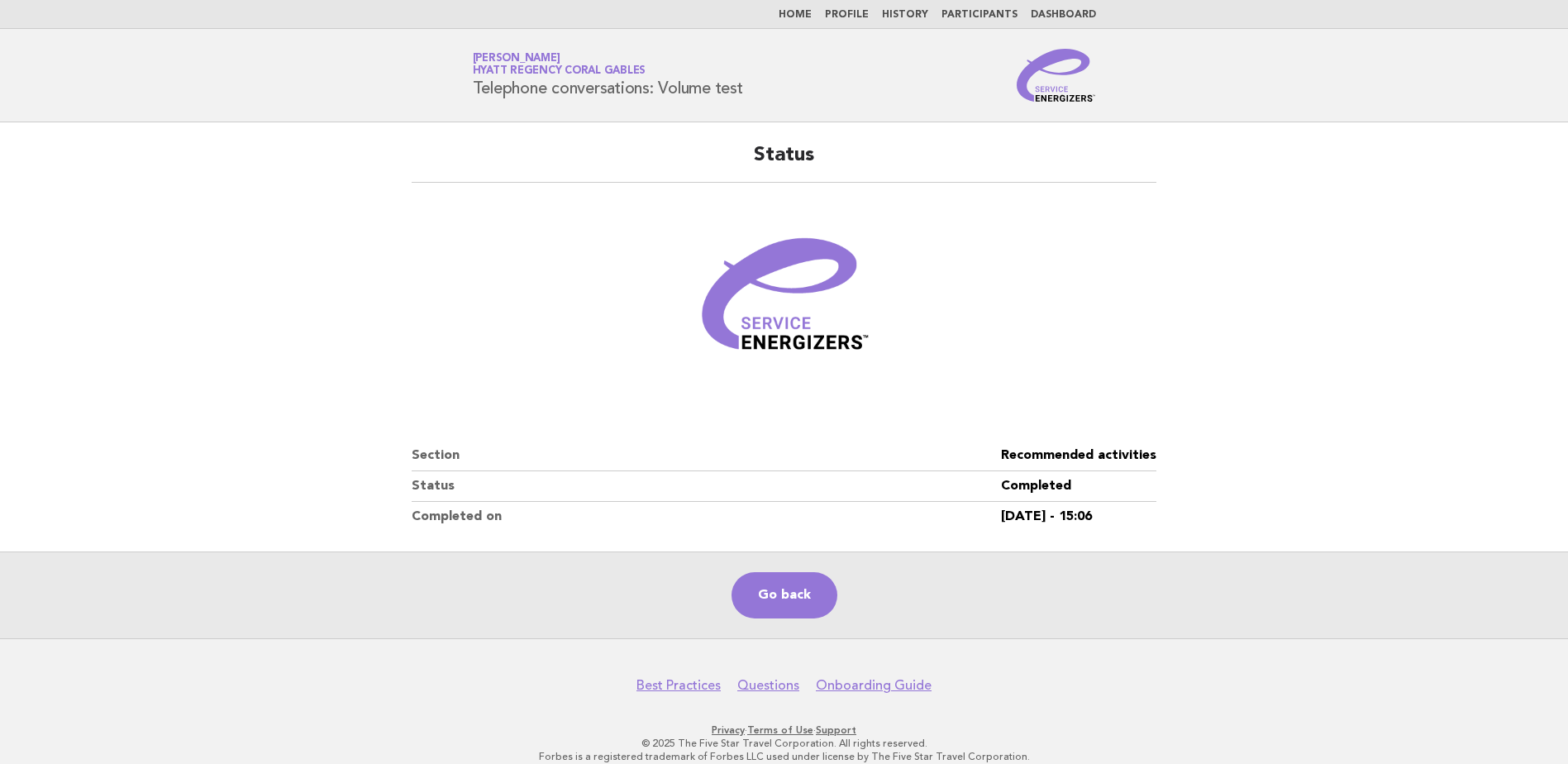
click at [809, 13] on link "Home" at bounding box center [795, 15] width 33 height 10
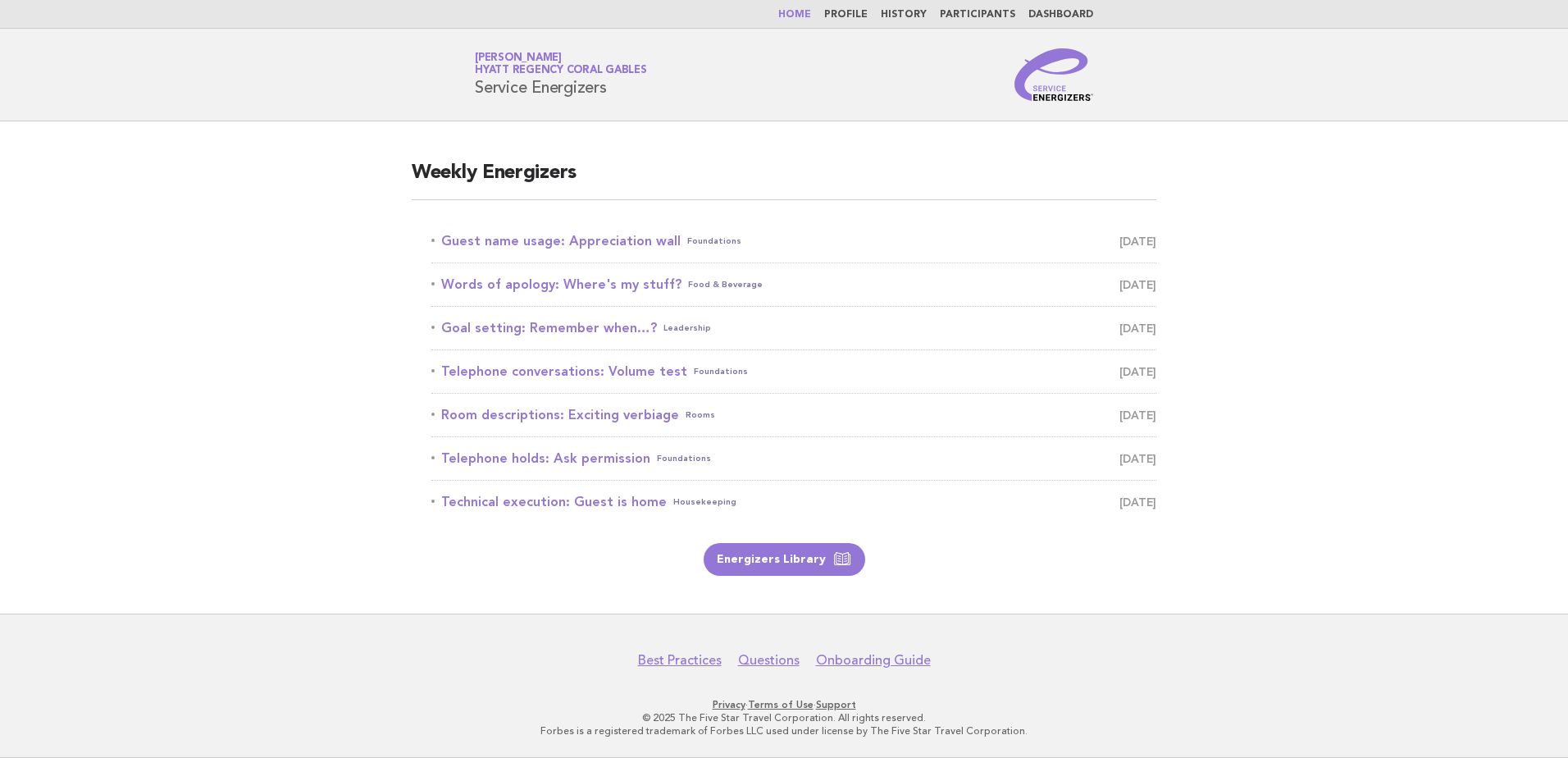
drag, startPoint x: 1436, startPoint y: 434, endPoint x: 1423, endPoint y: 434, distance: 13.0
click at [1434, 434] on main "Weekly Energizers Guest name usage: Appreciation wall Foundations [DATE] Words …" at bounding box center [784, 367] width 1568 height 493
click at [595, 416] on link "Room descriptions: Exciting verbiage Rooms [DATE]" at bounding box center [794, 415] width 725 height 23
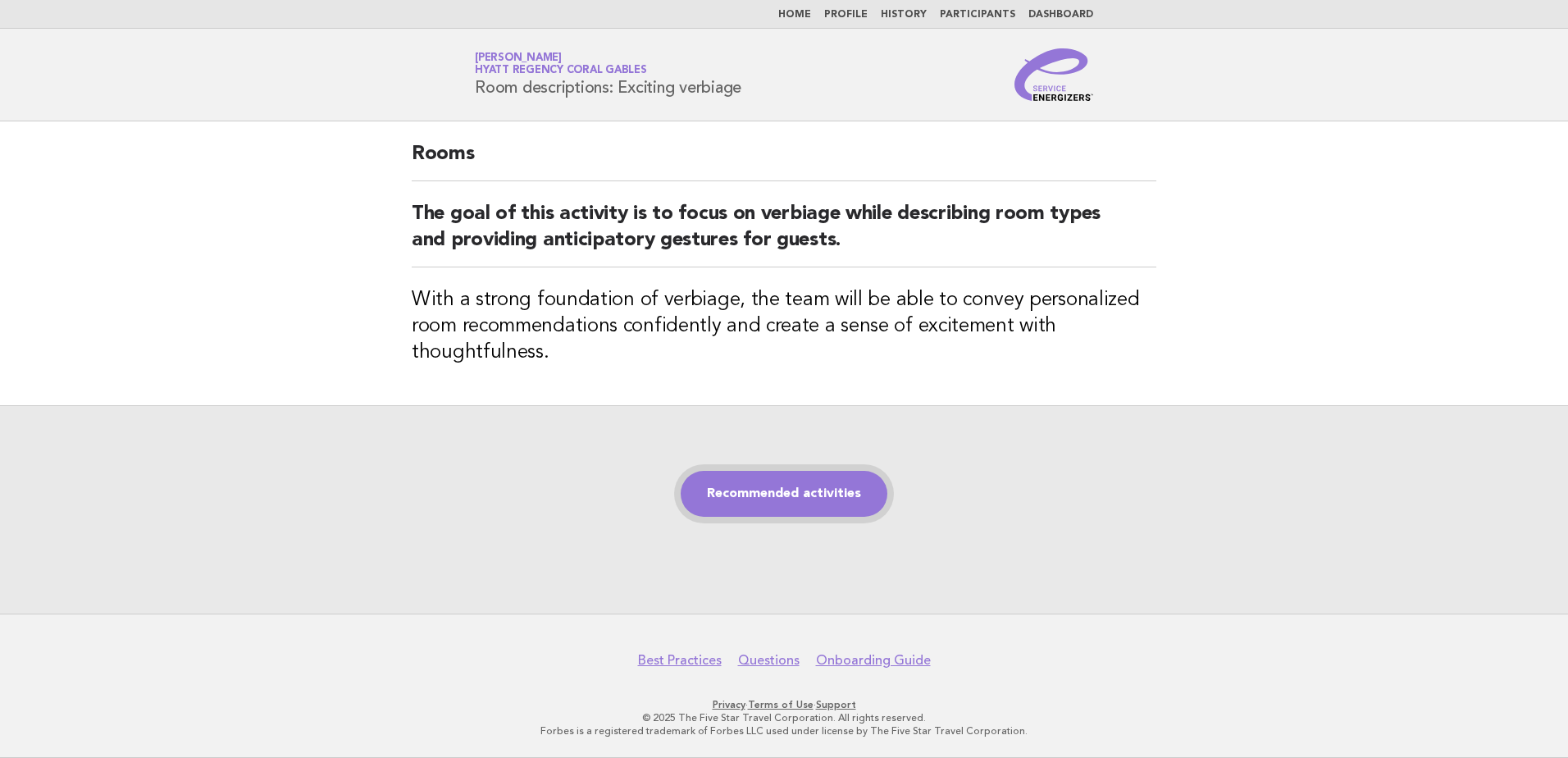
click at [786, 485] on link "Recommended activities" at bounding box center [784, 494] width 207 height 46
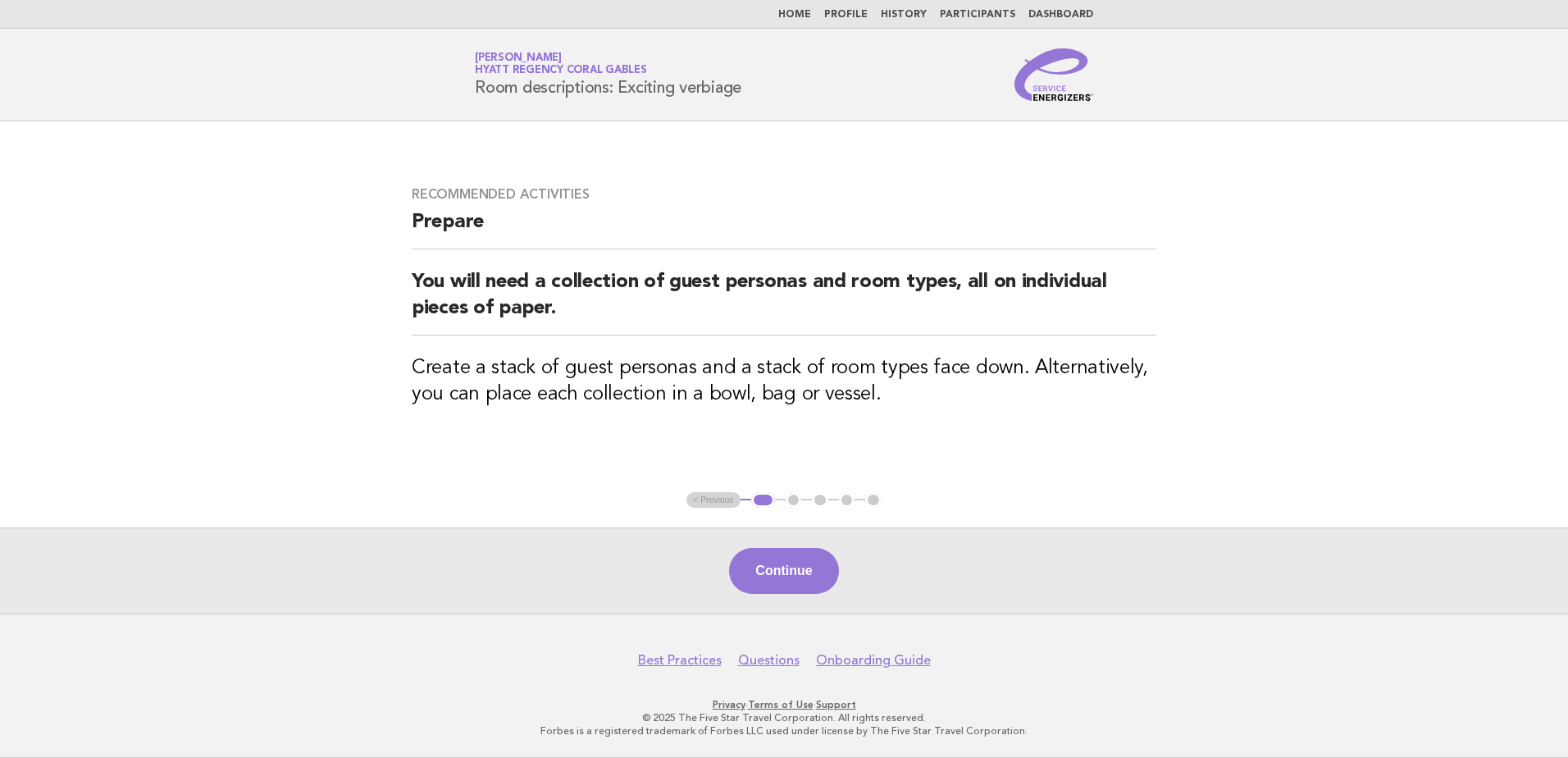
drag, startPoint x: 1094, startPoint y: 455, endPoint x: 938, endPoint y: 489, distance: 159.7
click at [1094, 455] on main "Recommended activities Prepare You will need a collection of guest personas and…" at bounding box center [784, 367] width 1568 height 493
click at [818, 575] on button "Continue" at bounding box center [783, 570] width 109 height 46
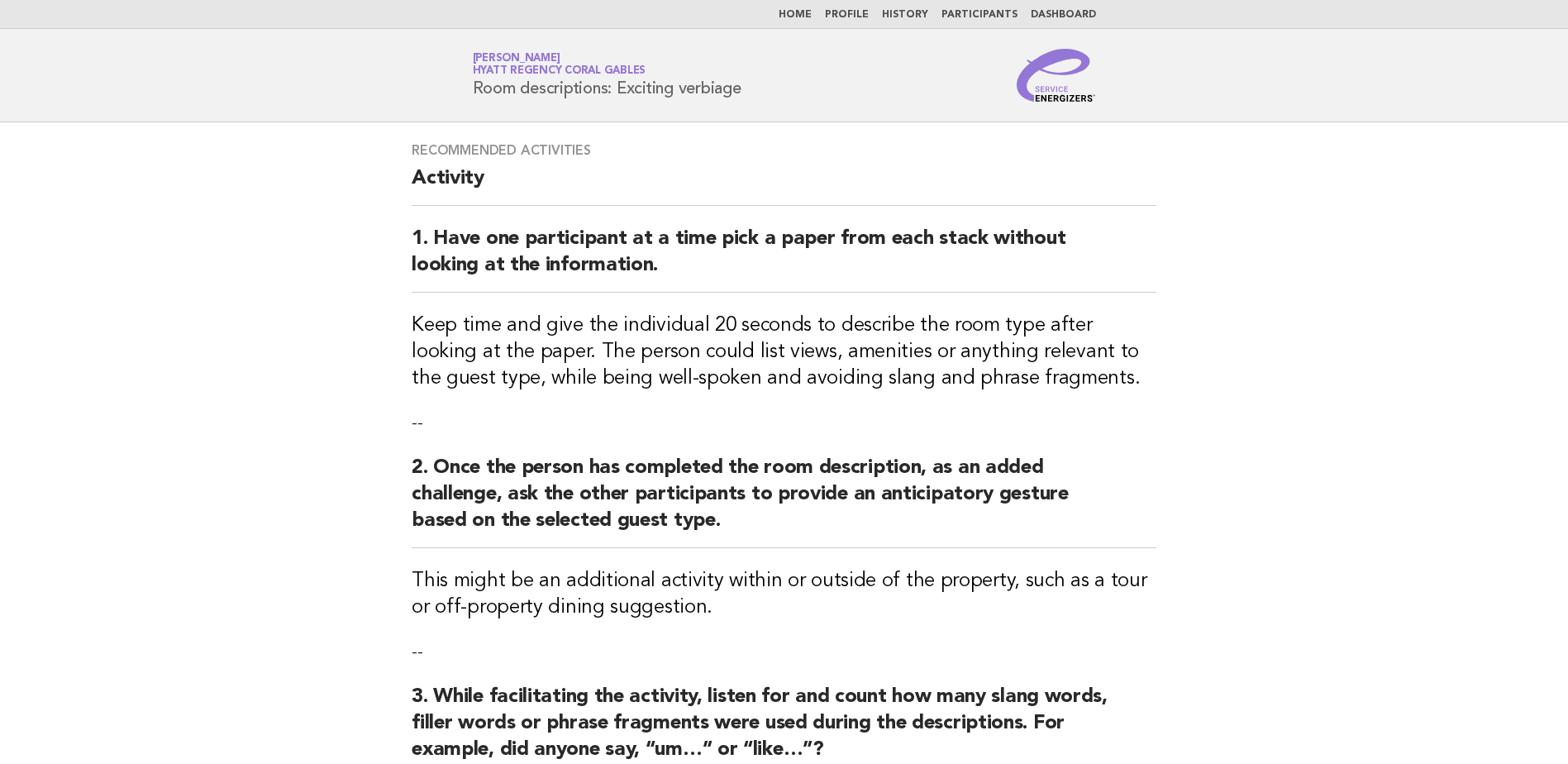
click at [1139, 503] on h2 "2. Once the person has completed the room description, as an added challenge, a…" at bounding box center [784, 501] width 745 height 93
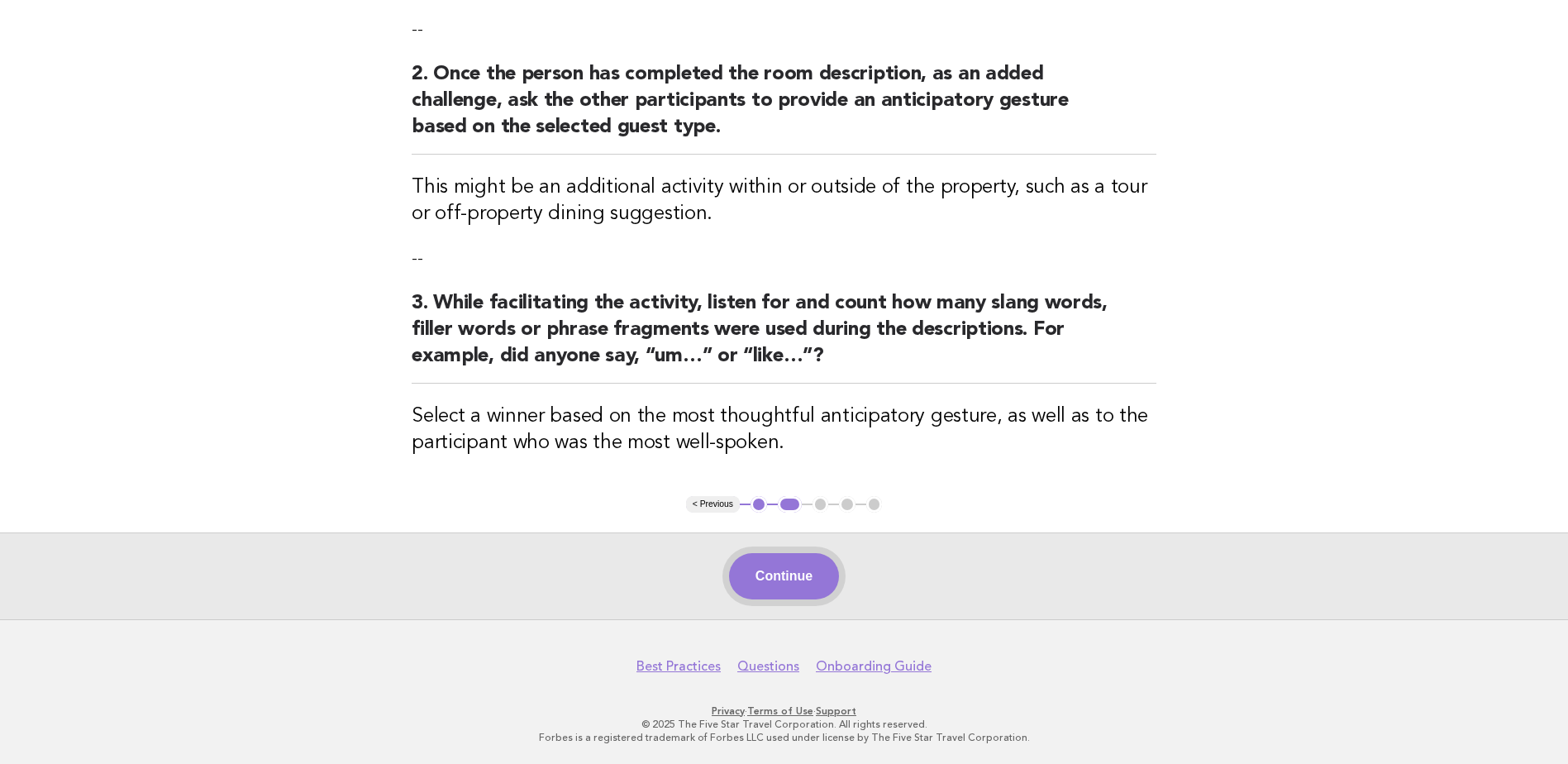
click at [809, 573] on button "Continue" at bounding box center [784, 576] width 110 height 46
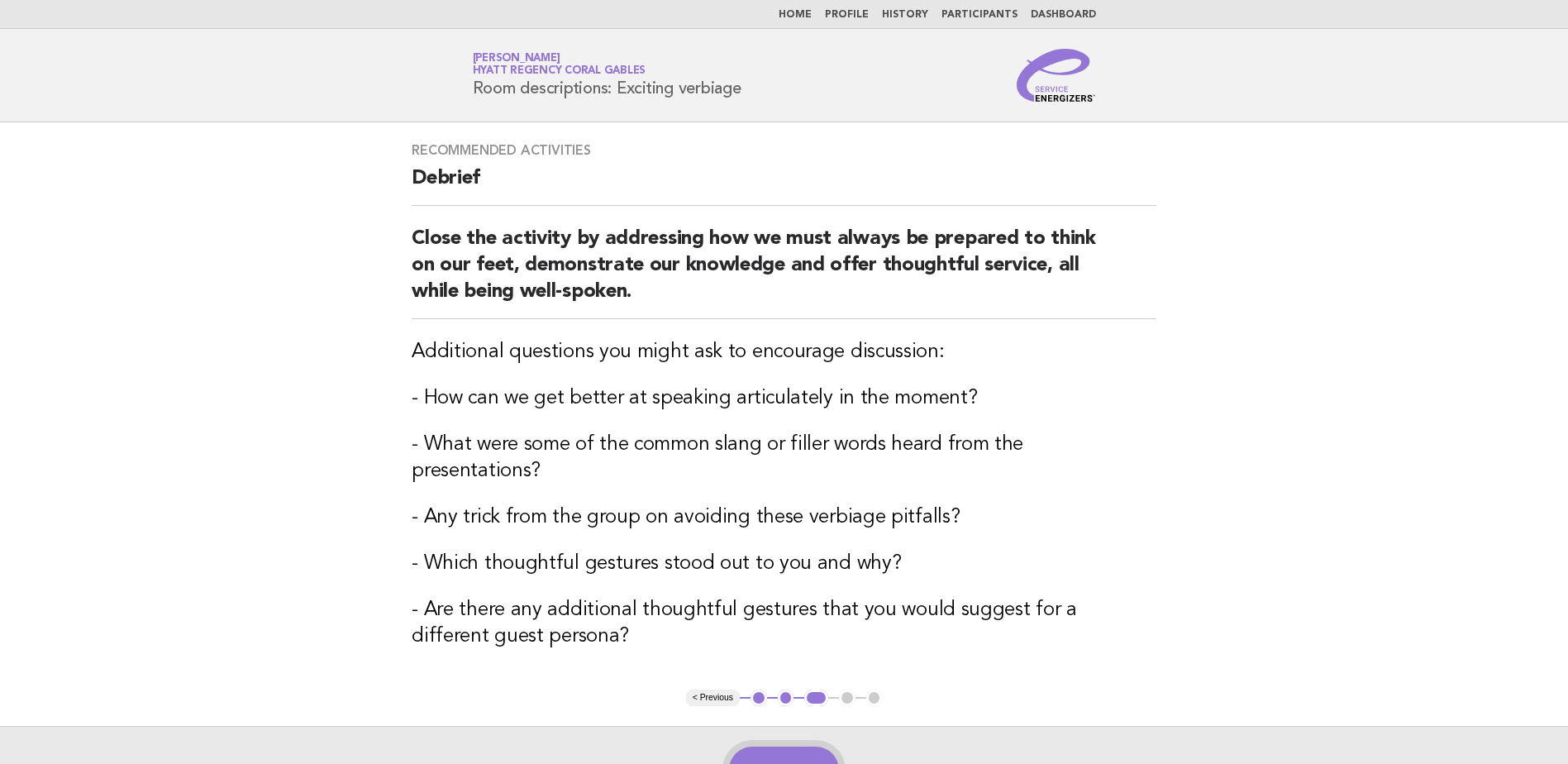
click at [820, 746] on button "Continue" at bounding box center [784, 769] width 110 height 46
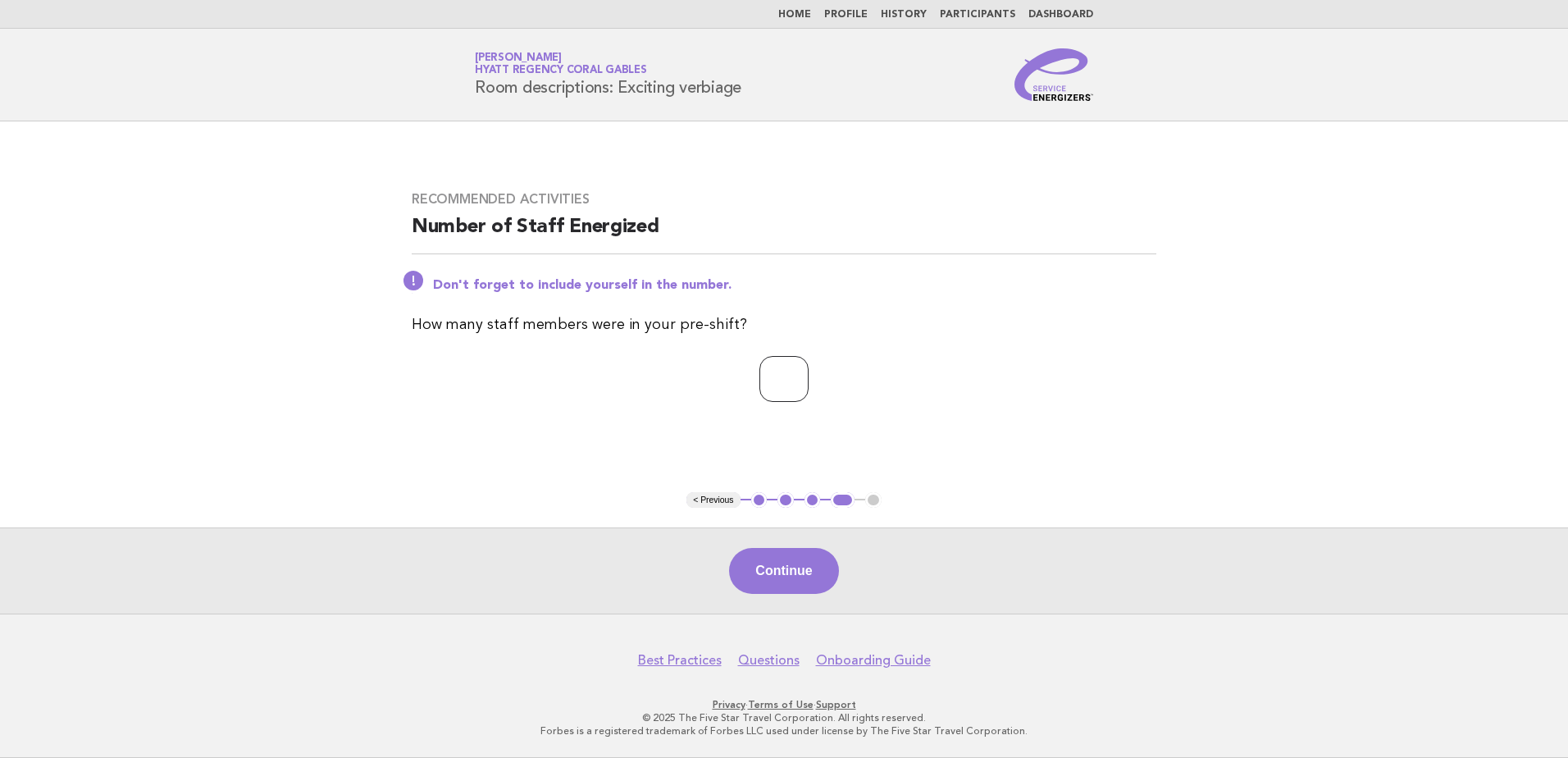
click at [808, 376] on input "*" at bounding box center [784, 378] width 50 height 46
type input "*"
click at [808, 376] on input "*" at bounding box center [784, 378] width 50 height 46
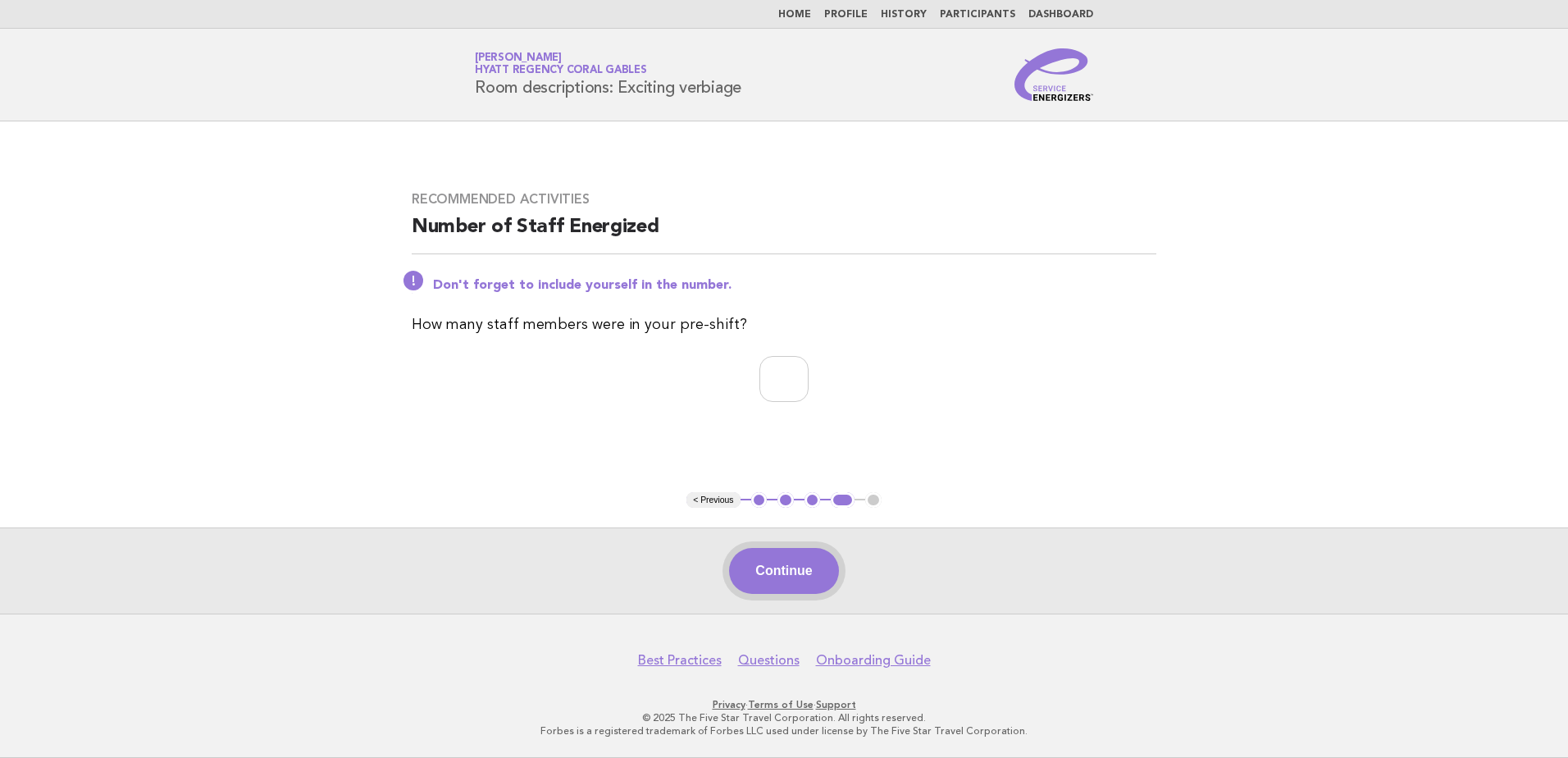
click at [822, 571] on button "Continue" at bounding box center [783, 570] width 109 height 46
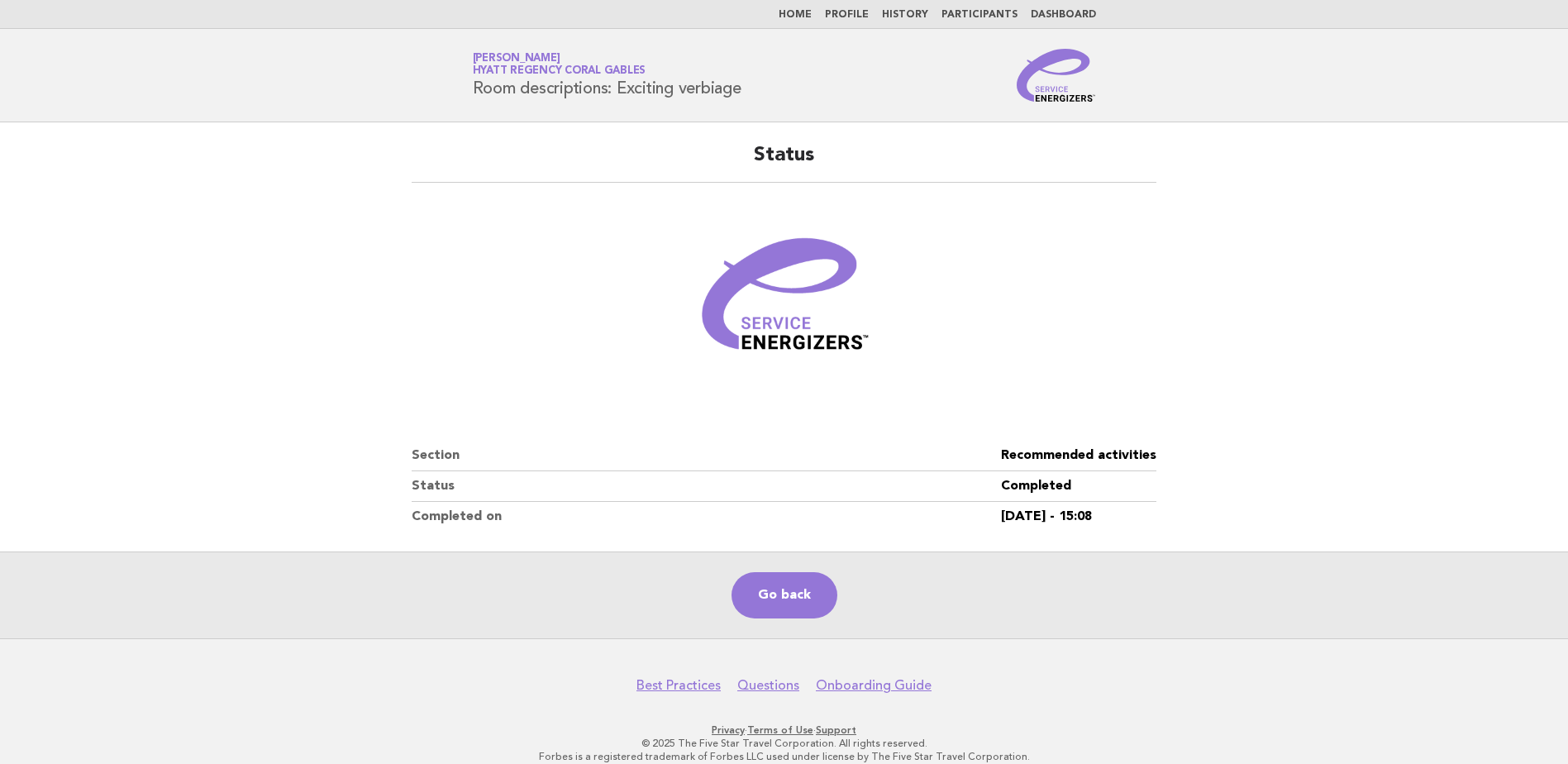
click at [812, 17] on link "Home" at bounding box center [795, 15] width 33 height 10
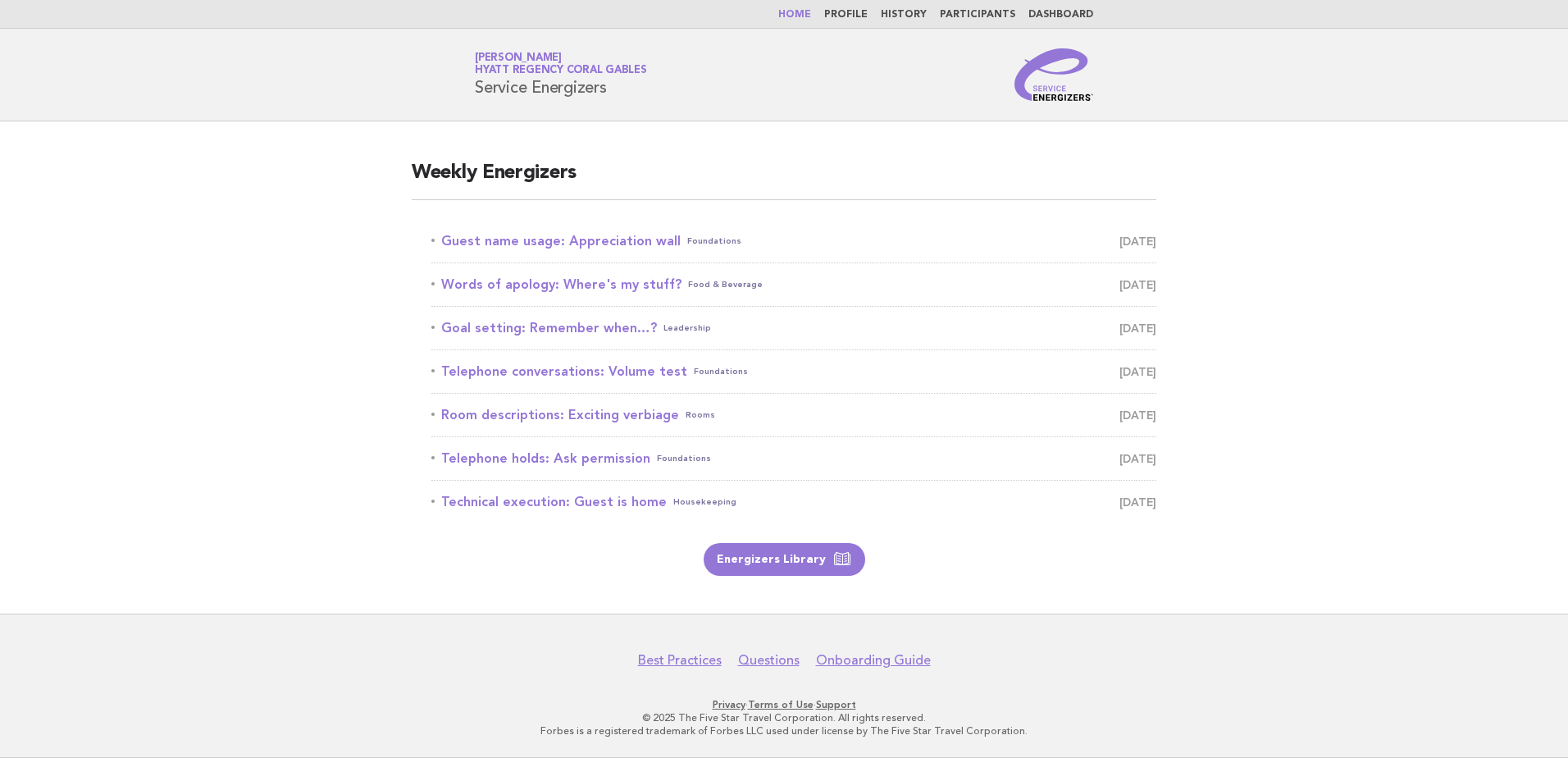
drag, startPoint x: 1239, startPoint y: 456, endPoint x: 1219, endPoint y: 468, distance: 23.3
click at [1239, 456] on main "Weekly Energizers Guest name usage: Appreciation wall Foundations October 2 Wor…" at bounding box center [784, 367] width 1568 height 493
click at [583, 459] on link "Telephone holds: Ask permission Foundations October 7" at bounding box center [794, 459] width 725 height 23
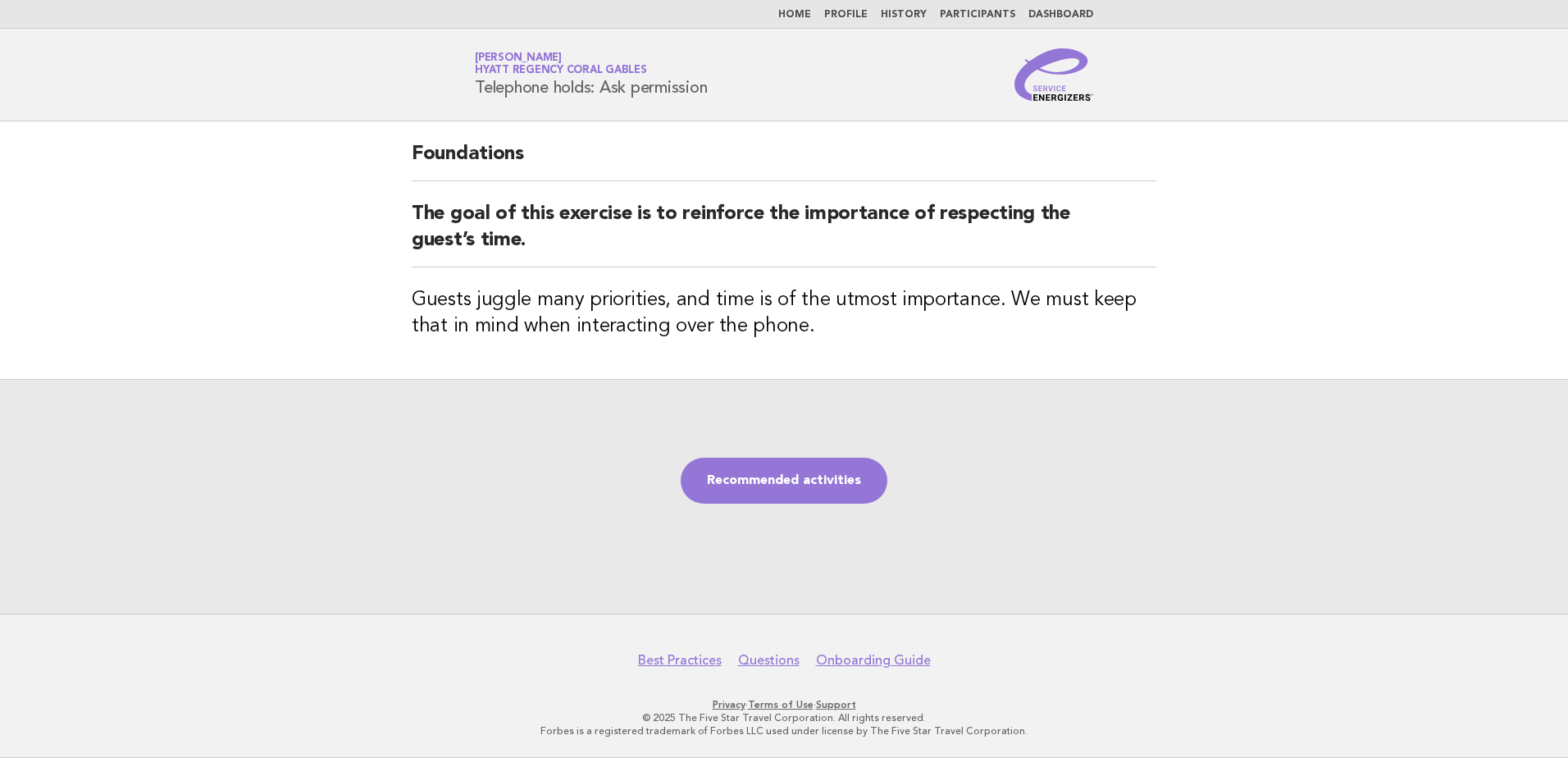
drag, startPoint x: 1193, startPoint y: 546, endPoint x: 1081, endPoint y: 521, distance: 114.8
click at [1193, 546] on div "Recommended activities" at bounding box center [784, 496] width 1568 height 234
click at [792, 473] on link "Recommended activities" at bounding box center [784, 480] width 207 height 46
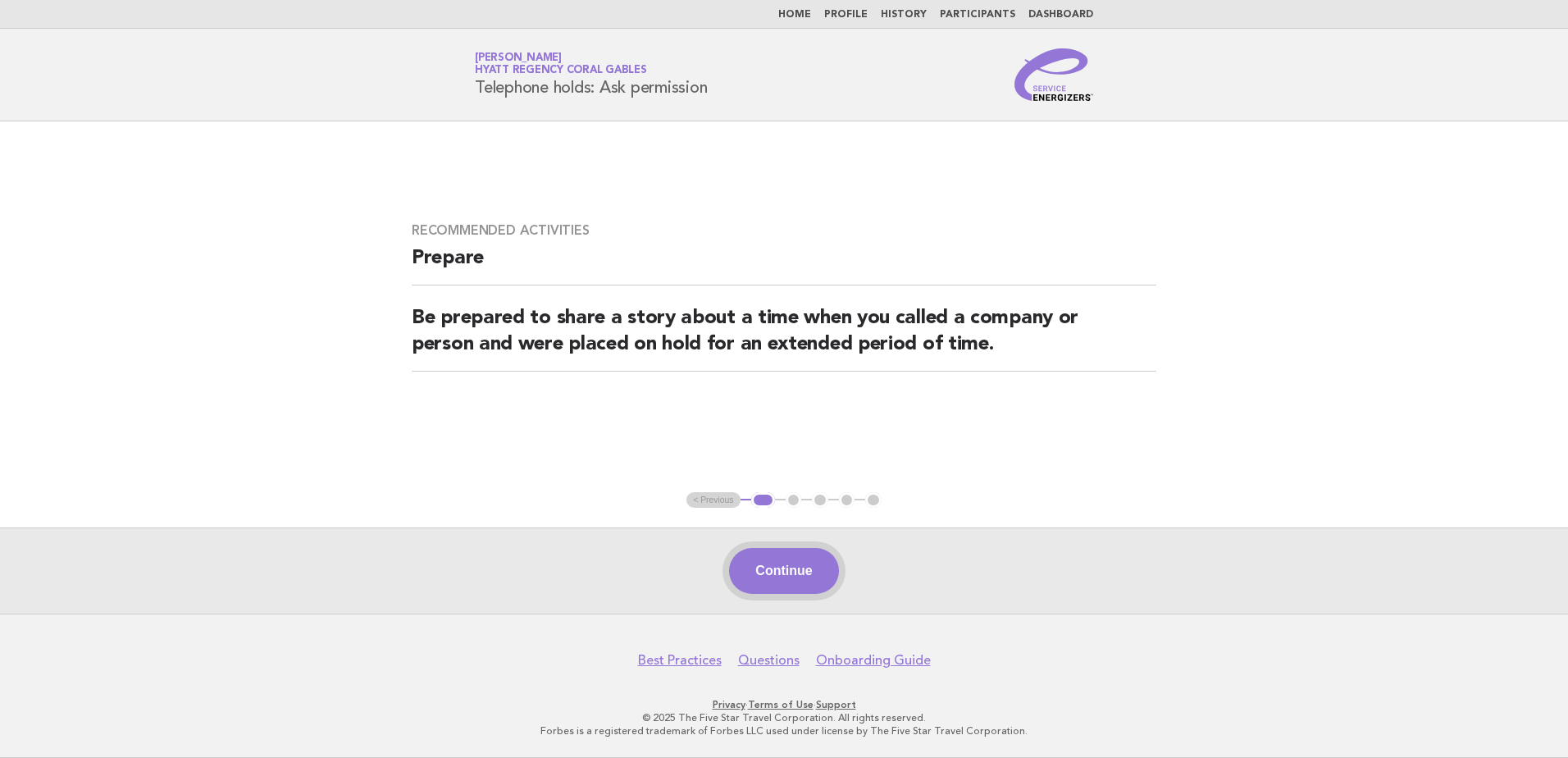
click at [792, 569] on button "Continue" at bounding box center [783, 570] width 109 height 46
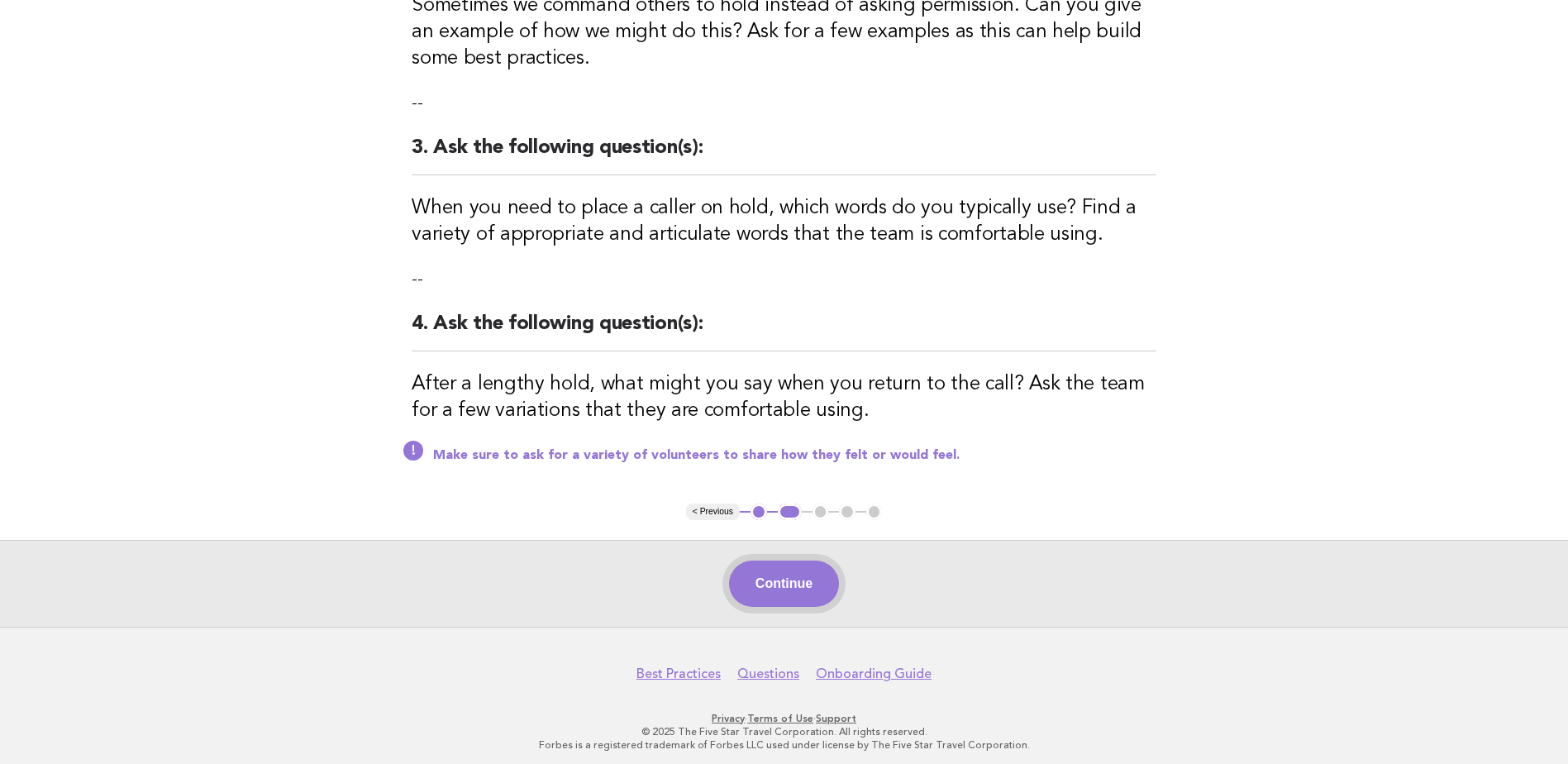
click at [802, 580] on button "Continue" at bounding box center [784, 583] width 110 height 46
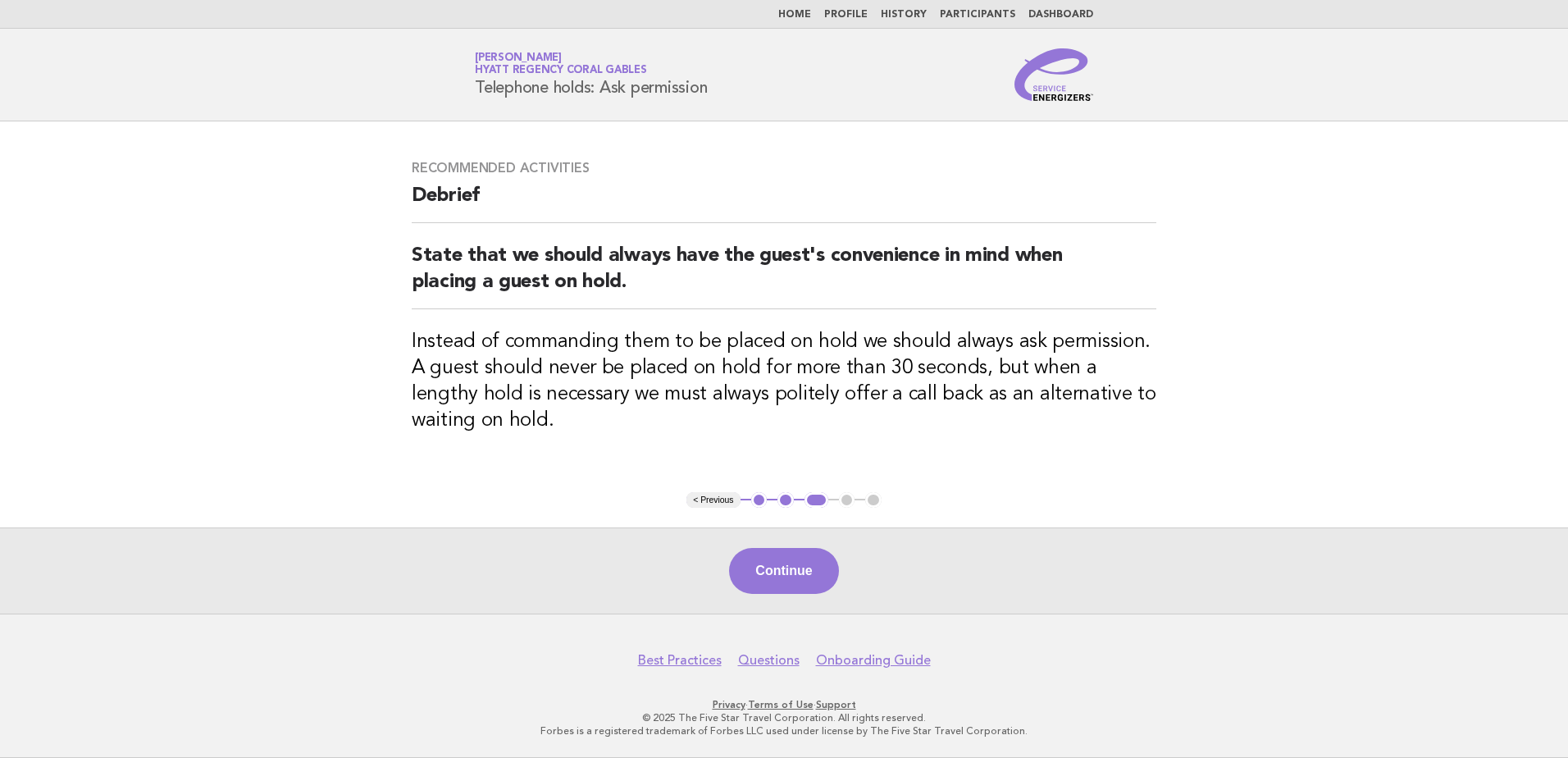
click at [795, 576] on button "Continue" at bounding box center [783, 570] width 109 height 46
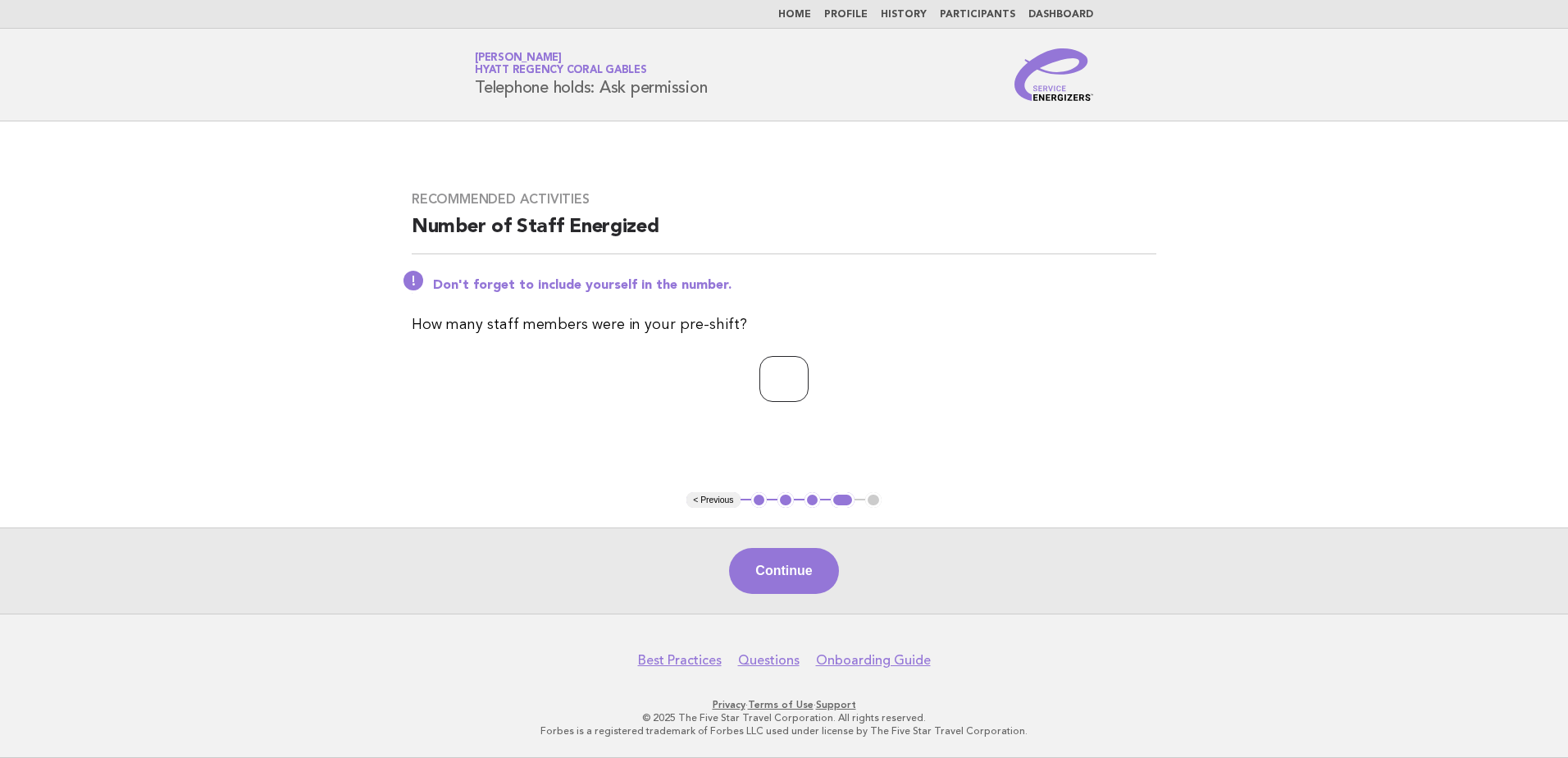
click at [808, 379] on input "*" at bounding box center [784, 378] width 50 height 46
type input "*"
click at [808, 379] on input "*" at bounding box center [784, 378] width 50 height 46
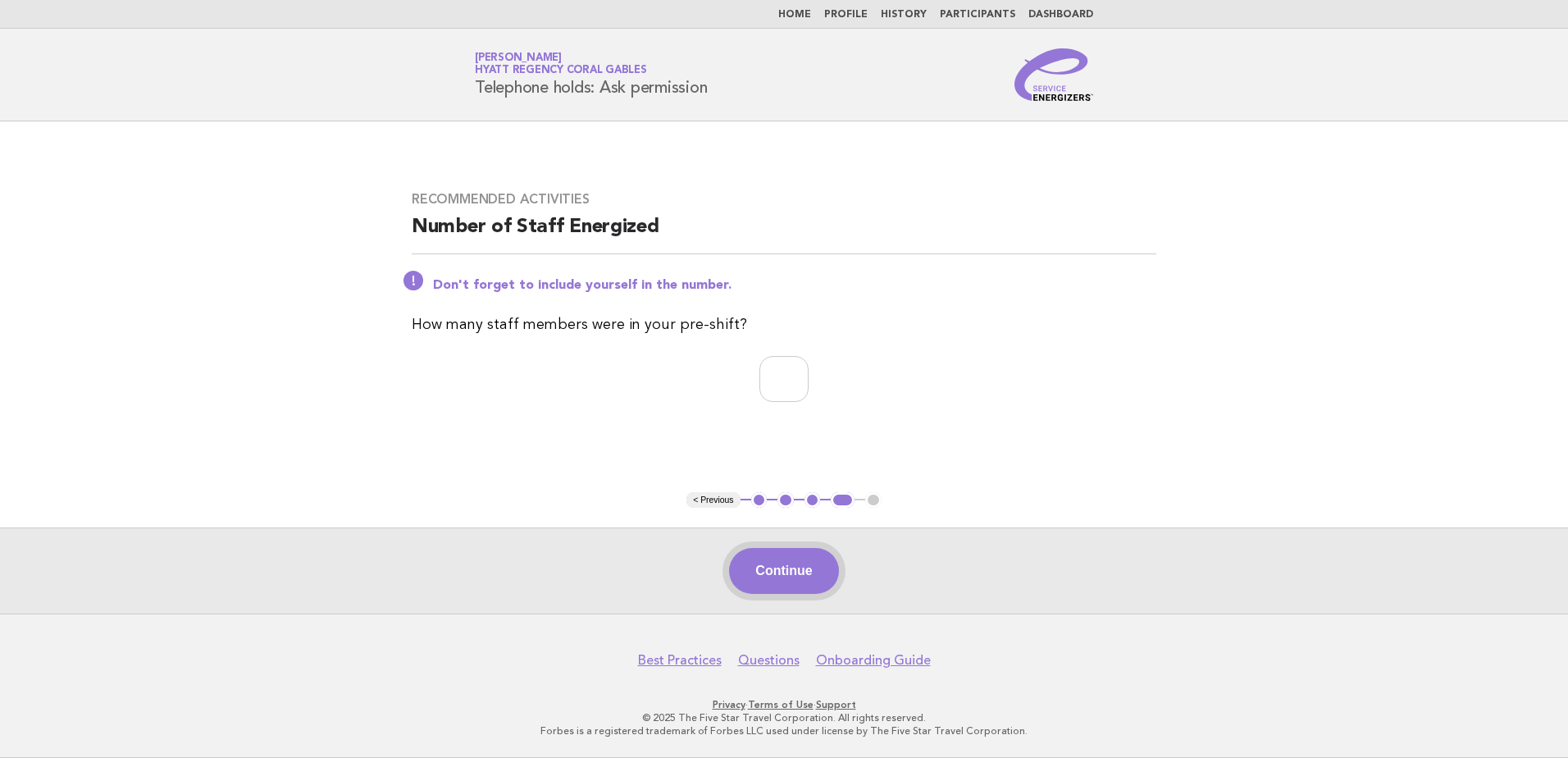
click at [801, 579] on button "Continue" at bounding box center [783, 570] width 109 height 46
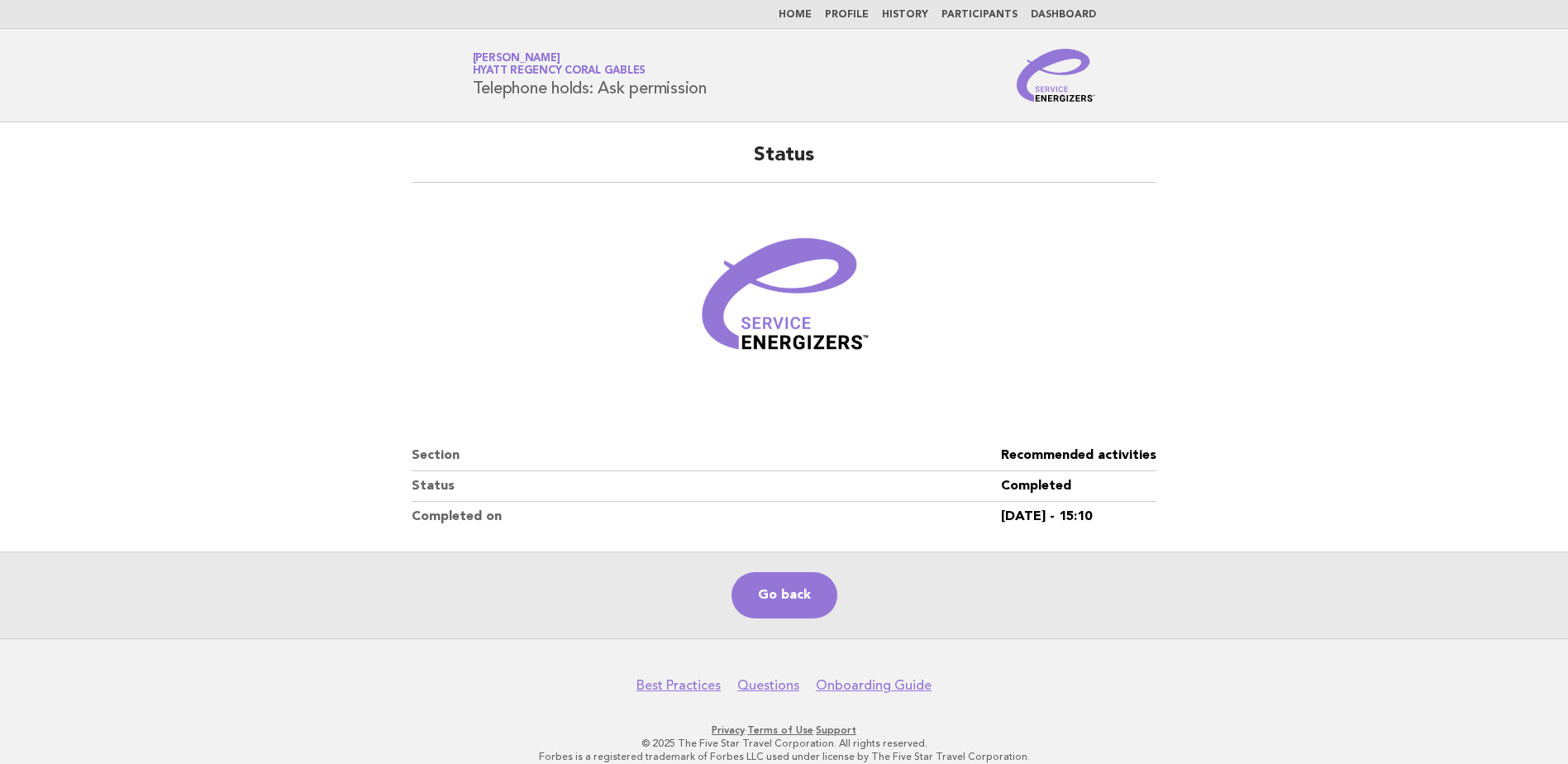
click at [810, 19] on link "Home" at bounding box center [795, 15] width 33 height 10
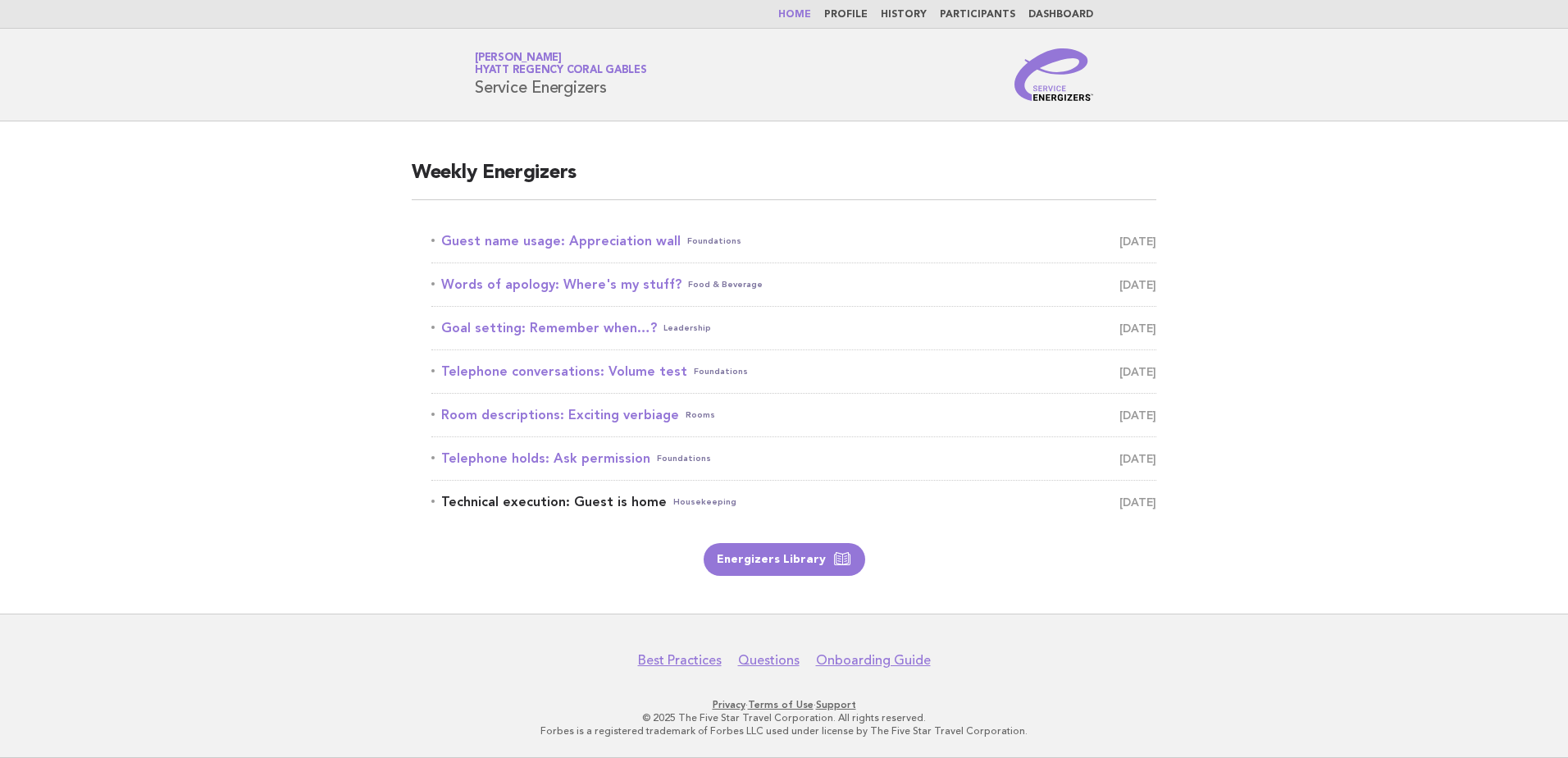
click at [642, 498] on link "Technical execution: Guest is home Housekeeping [DATE]" at bounding box center [794, 502] width 725 height 23
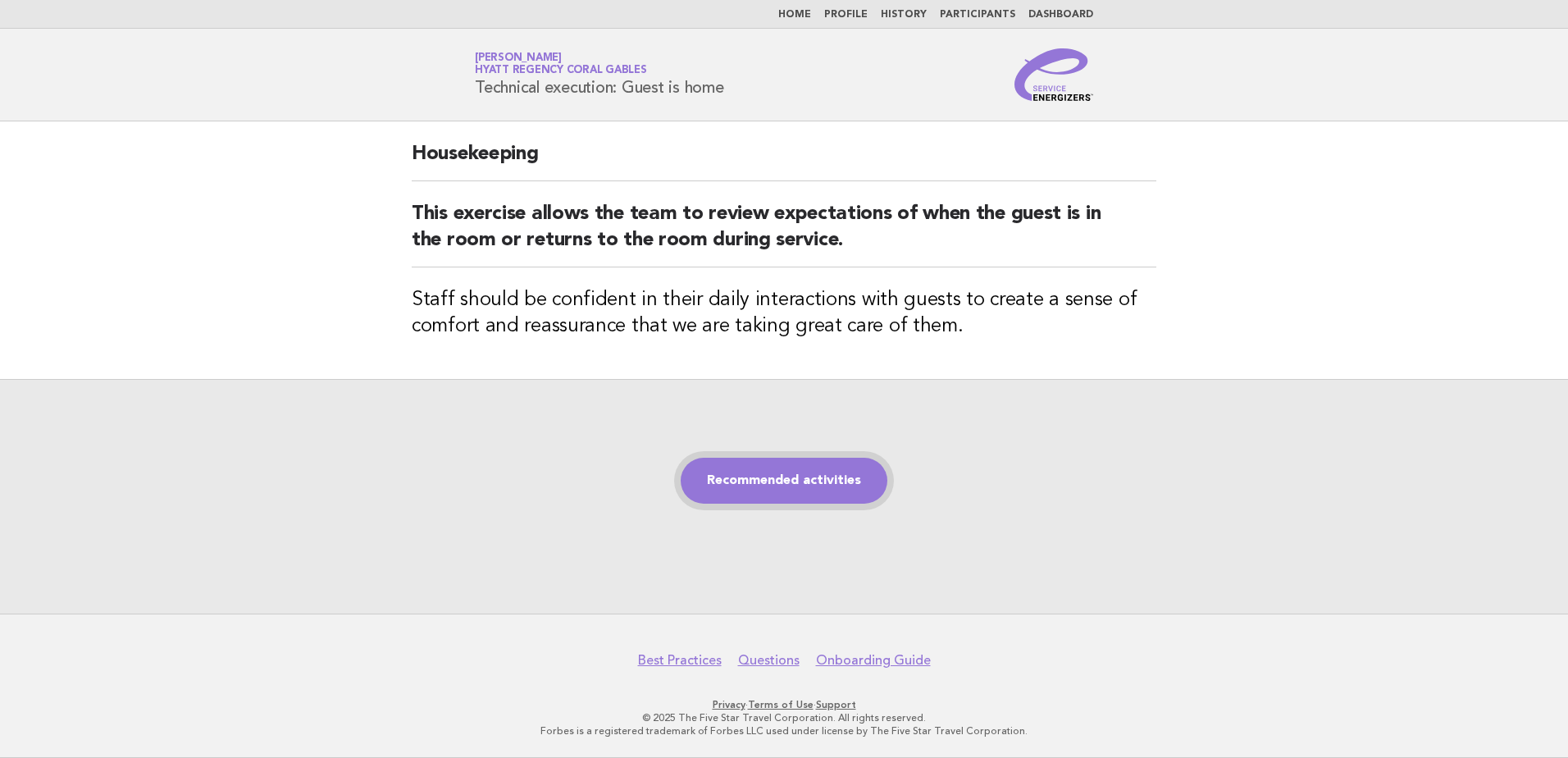
click at [735, 480] on link "Recommended activities" at bounding box center [784, 480] width 207 height 46
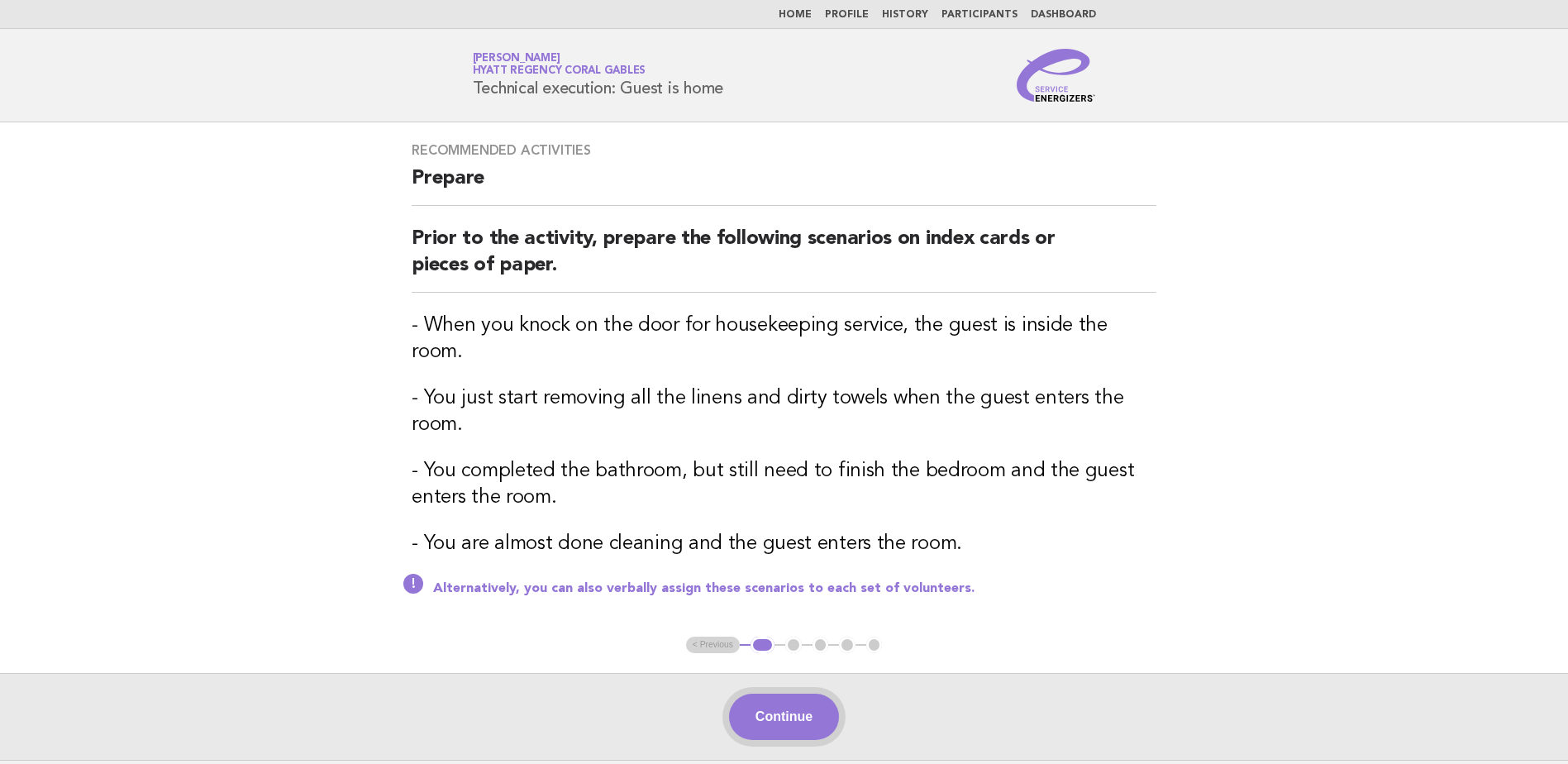
click at [799, 693] on button "Continue" at bounding box center [784, 716] width 110 height 46
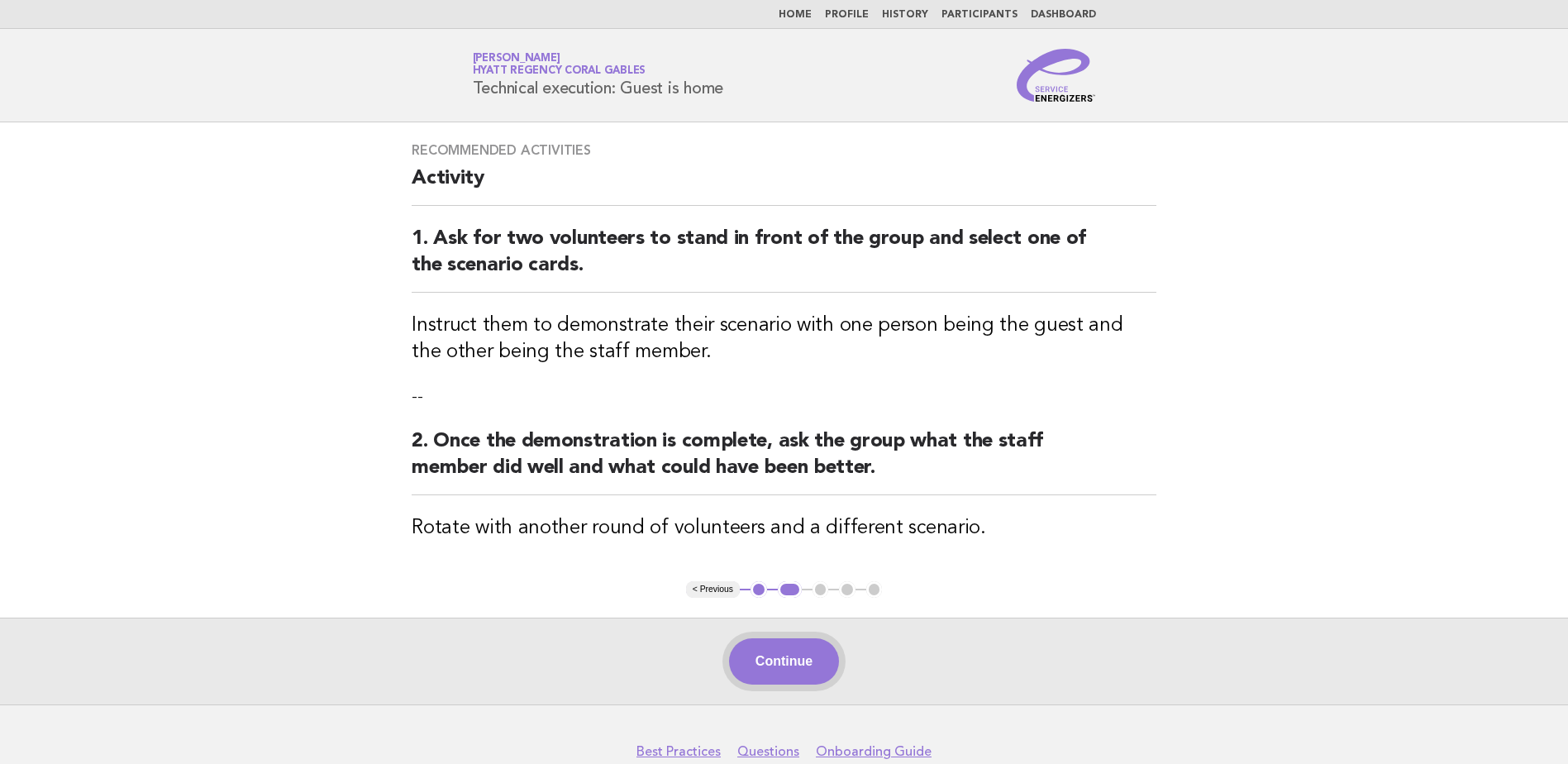
click at [809, 664] on button "Continue" at bounding box center [784, 661] width 110 height 46
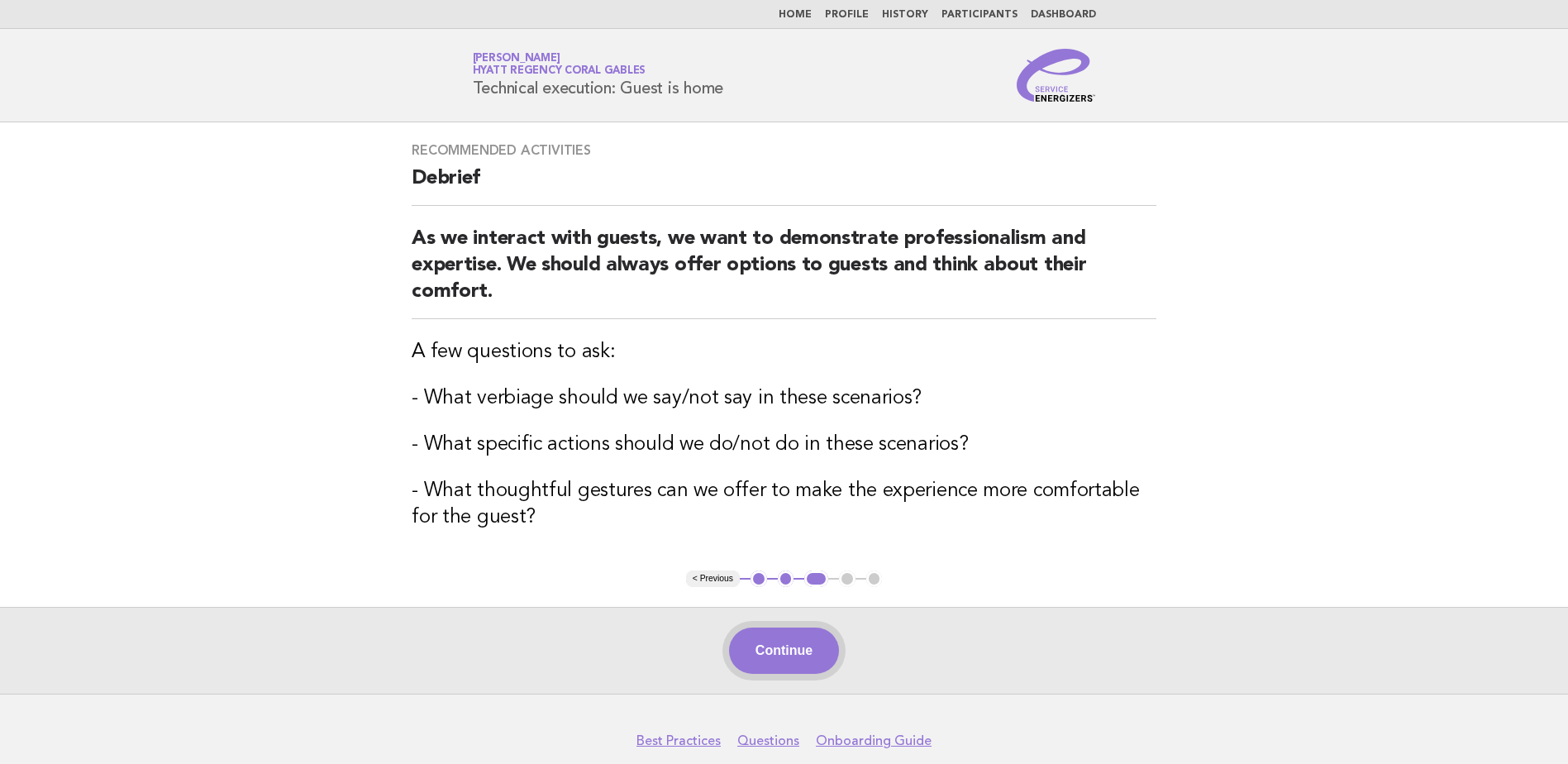
click at [807, 655] on button "Continue" at bounding box center [784, 650] width 110 height 46
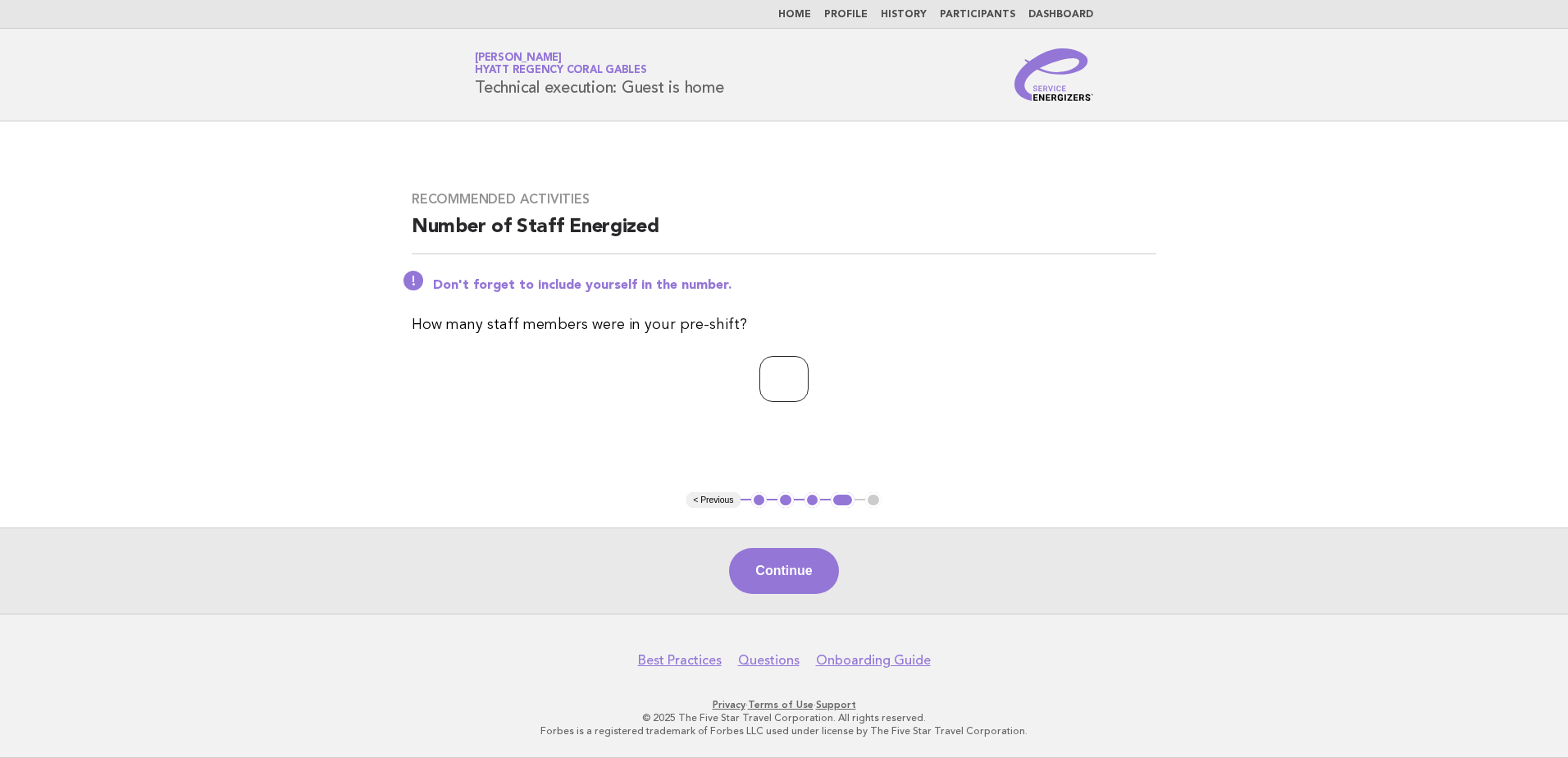
click at [808, 377] on input "*" at bounding box center [784, 378] width 50 height 46
type input "*"
click at [808, 377] on input "*" at bounding box center [784, 378] width 50 height 46
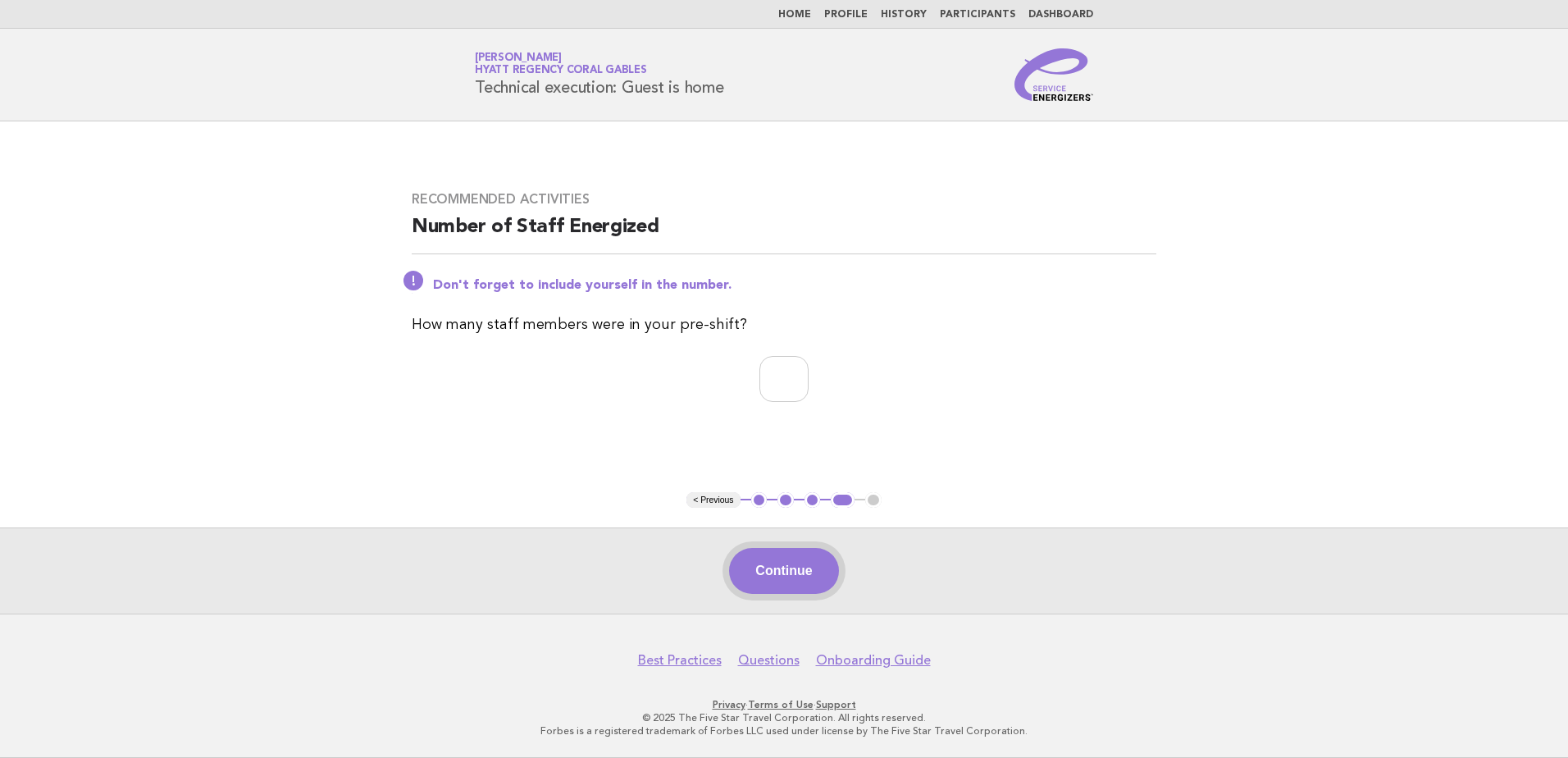
click at [793, 562] on button "Continue" at bounding box center [783, 570] width 109 height 46
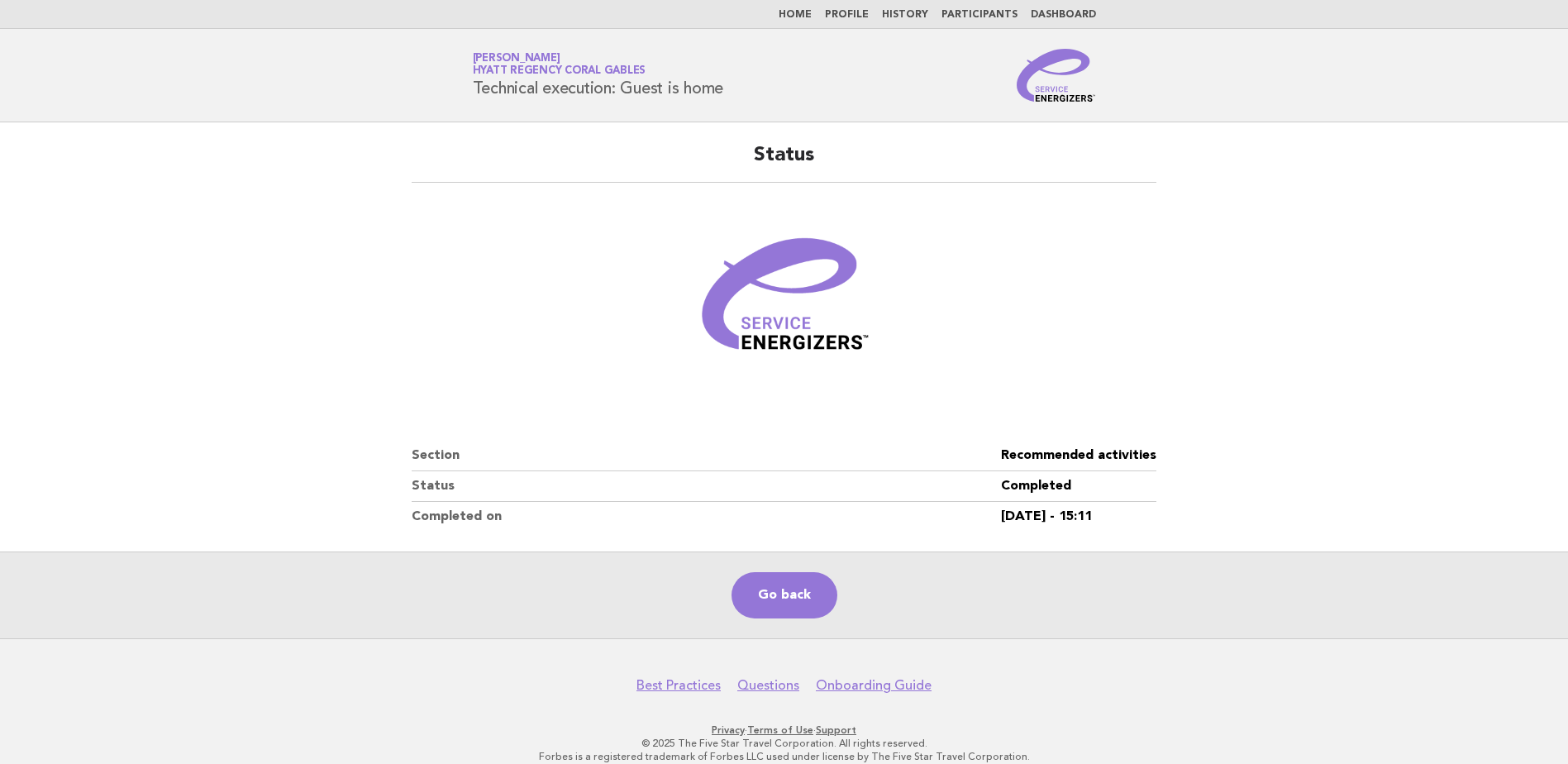
click at [804, 20] on link "Home" at bounding box center [795, 15] width 33 height 10
